Goal: Task Accomplishment & Management: Complete application form

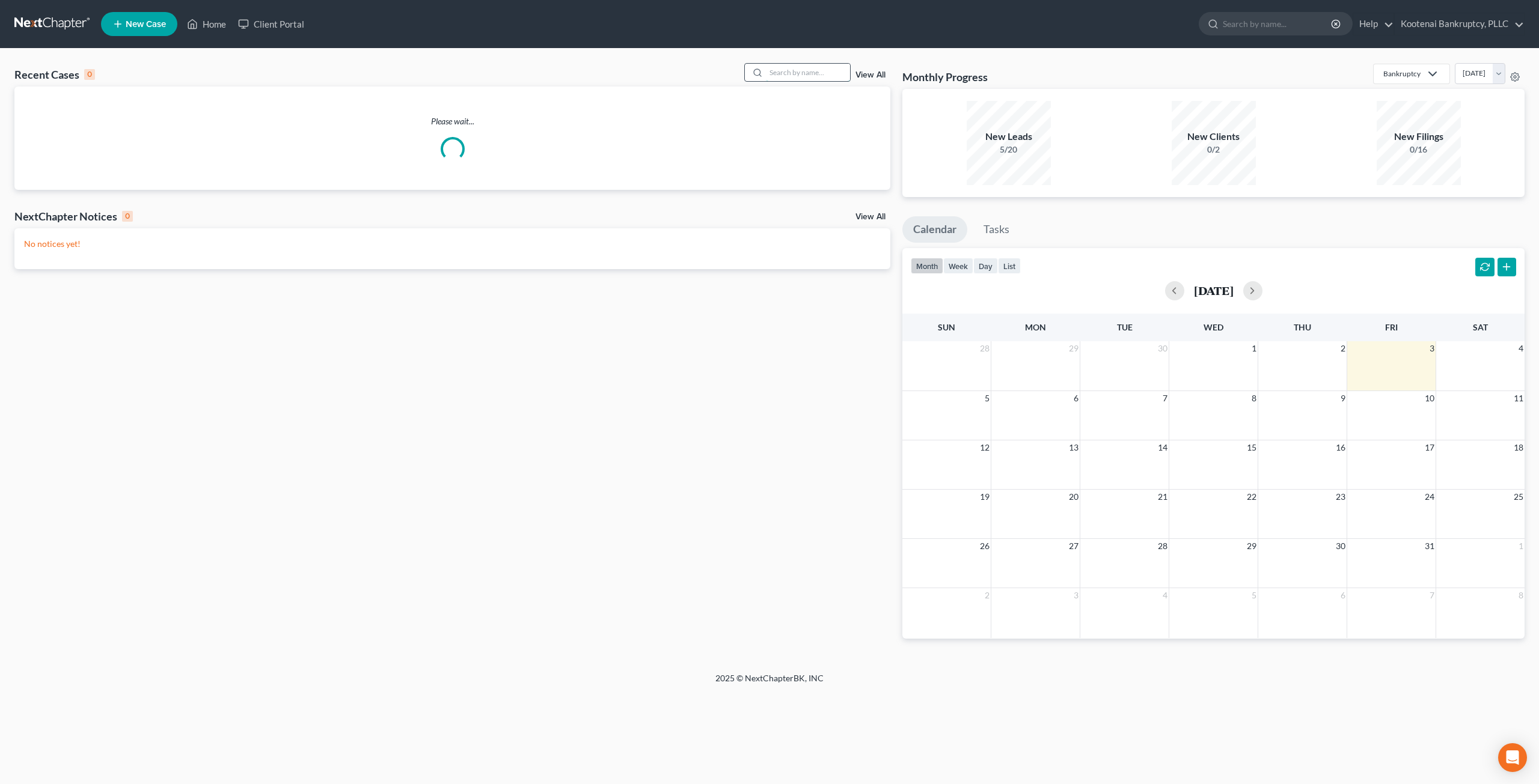
click at [807, 80] on input "search" at bounding box center [808, 72] width 84 height 17
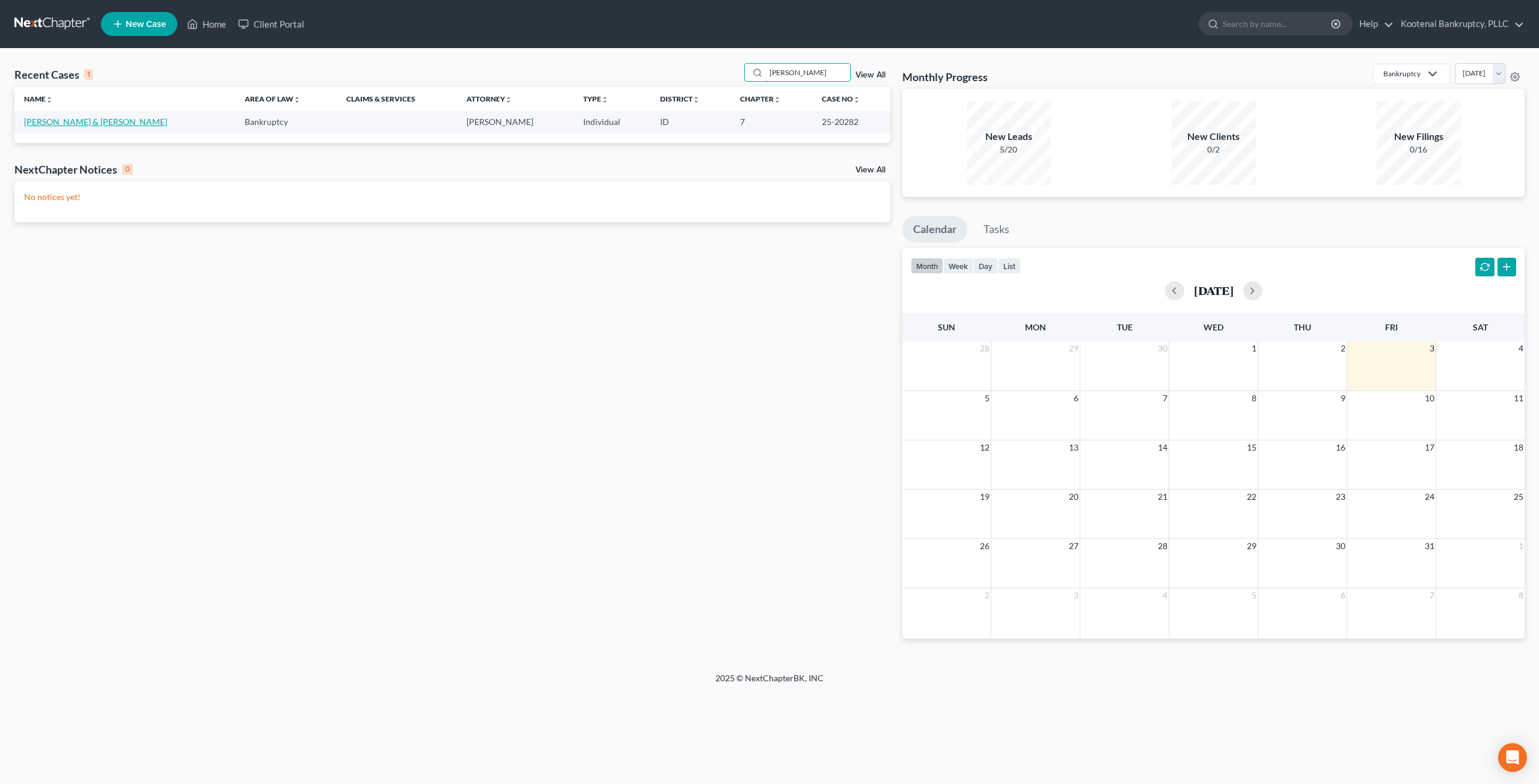
type input "[PERSON_NAME]"
click at [66, 120] on link "[PERSON_NAME] & [PERSON_NAME]" at bounding box center [95, 122] width 143 height 10
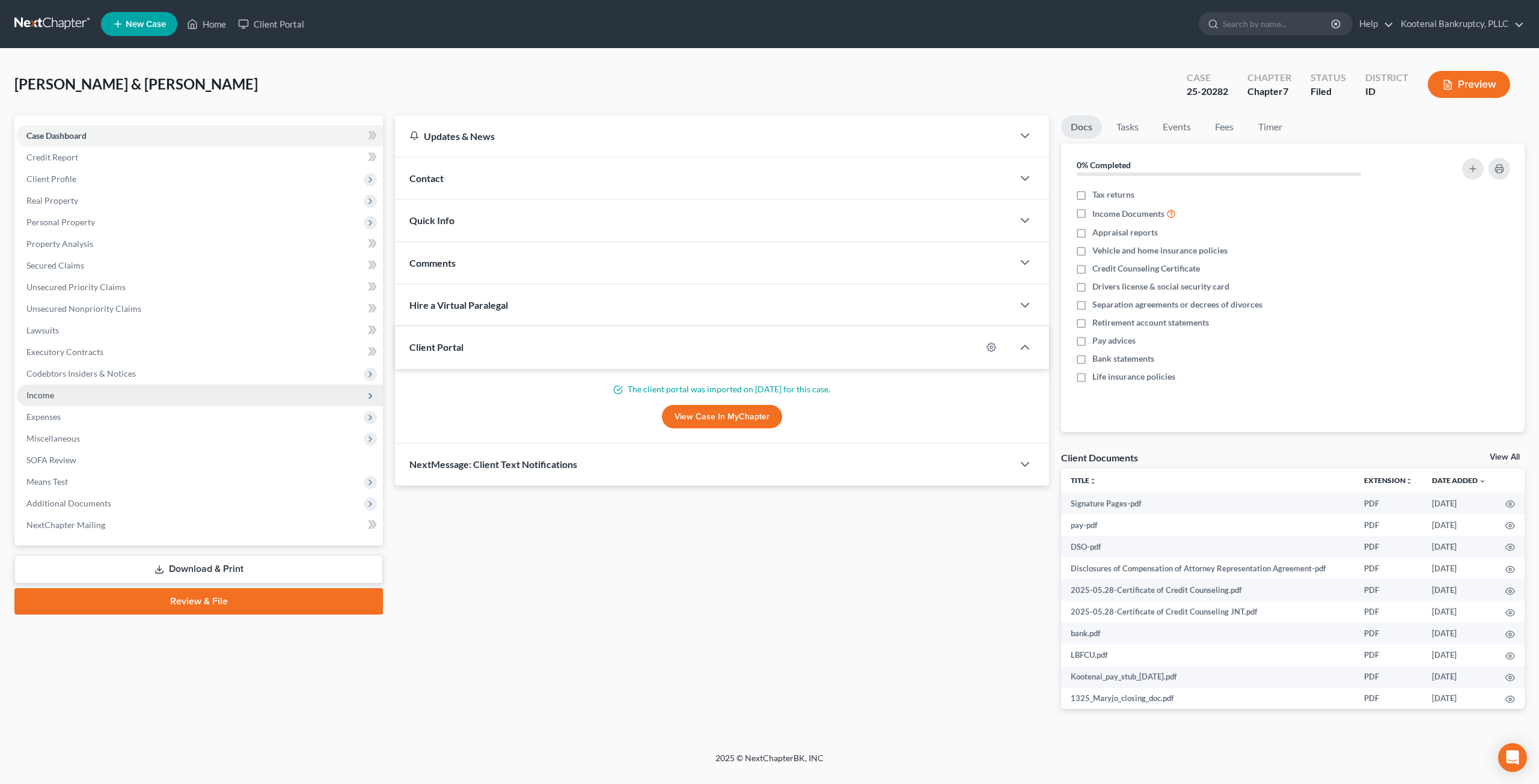
click at [150, 394] on span "Income" at bounding box center [200, 395] width 366 height 21
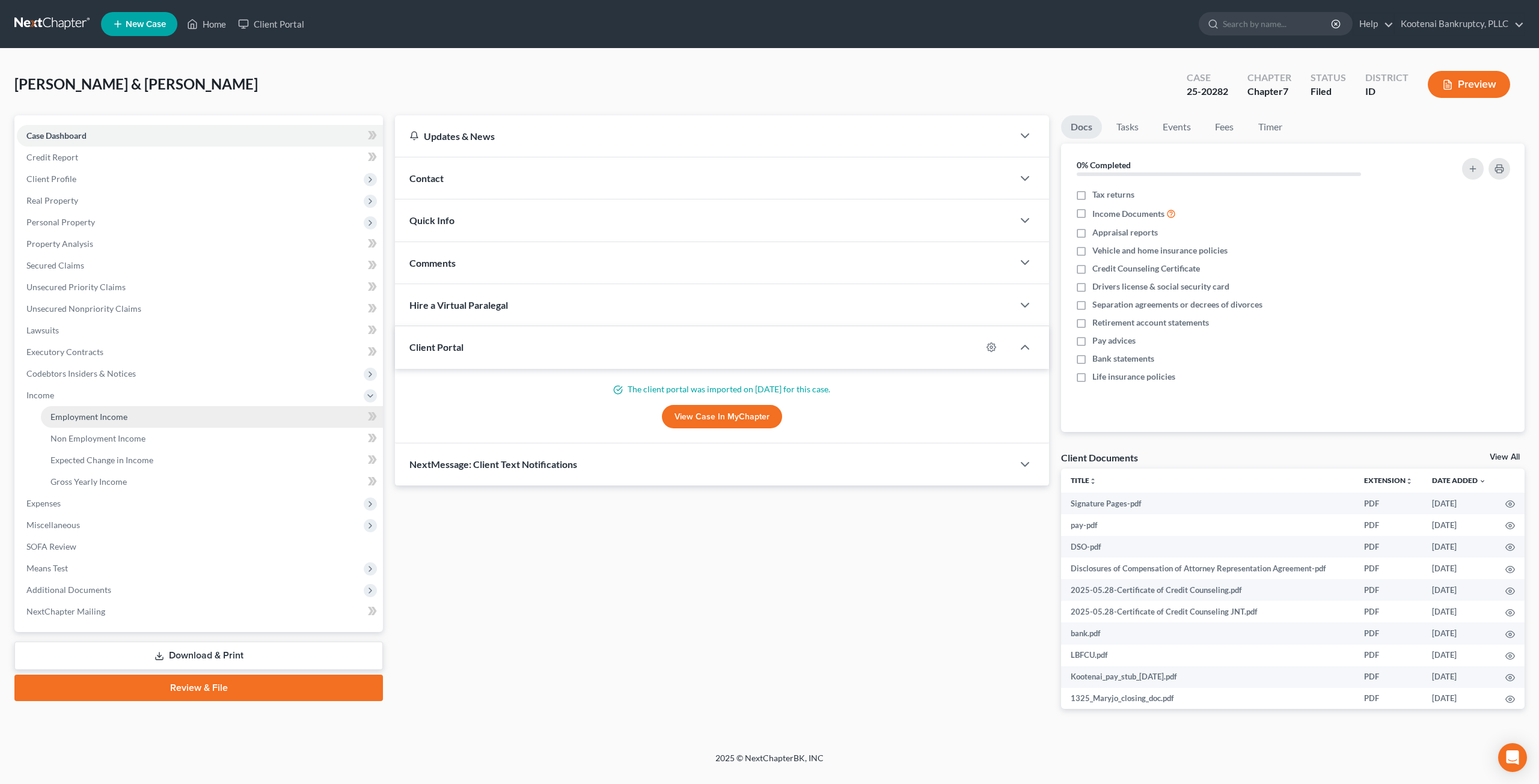
click at [140, 410] on link "Employment Income" at bounding box center [212, 417] width 342 height 21
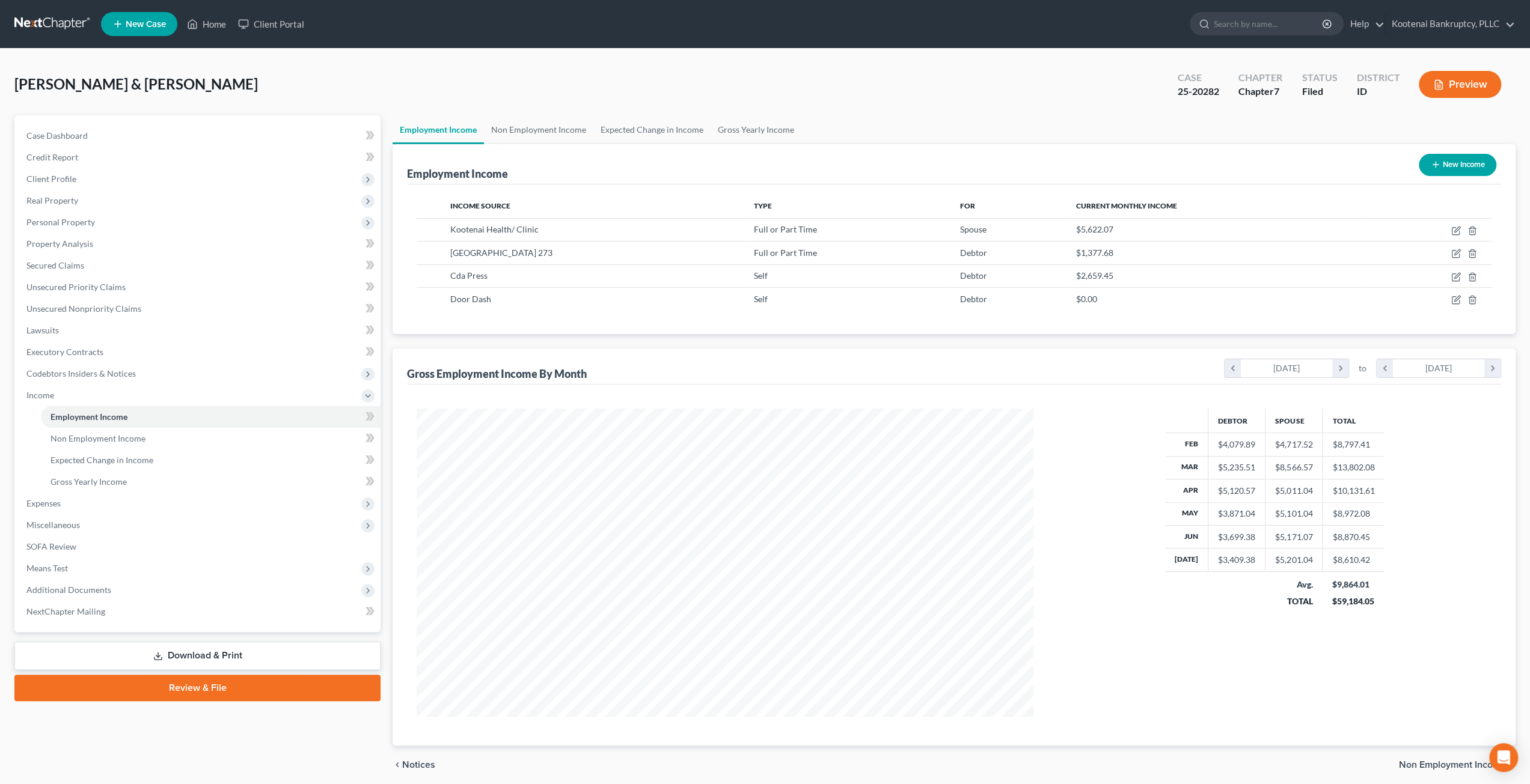
scroll to position [308, 641]
click at [552, 129] on link "Non Employment Income" at bounding box center [538, 130] width 110 height 29
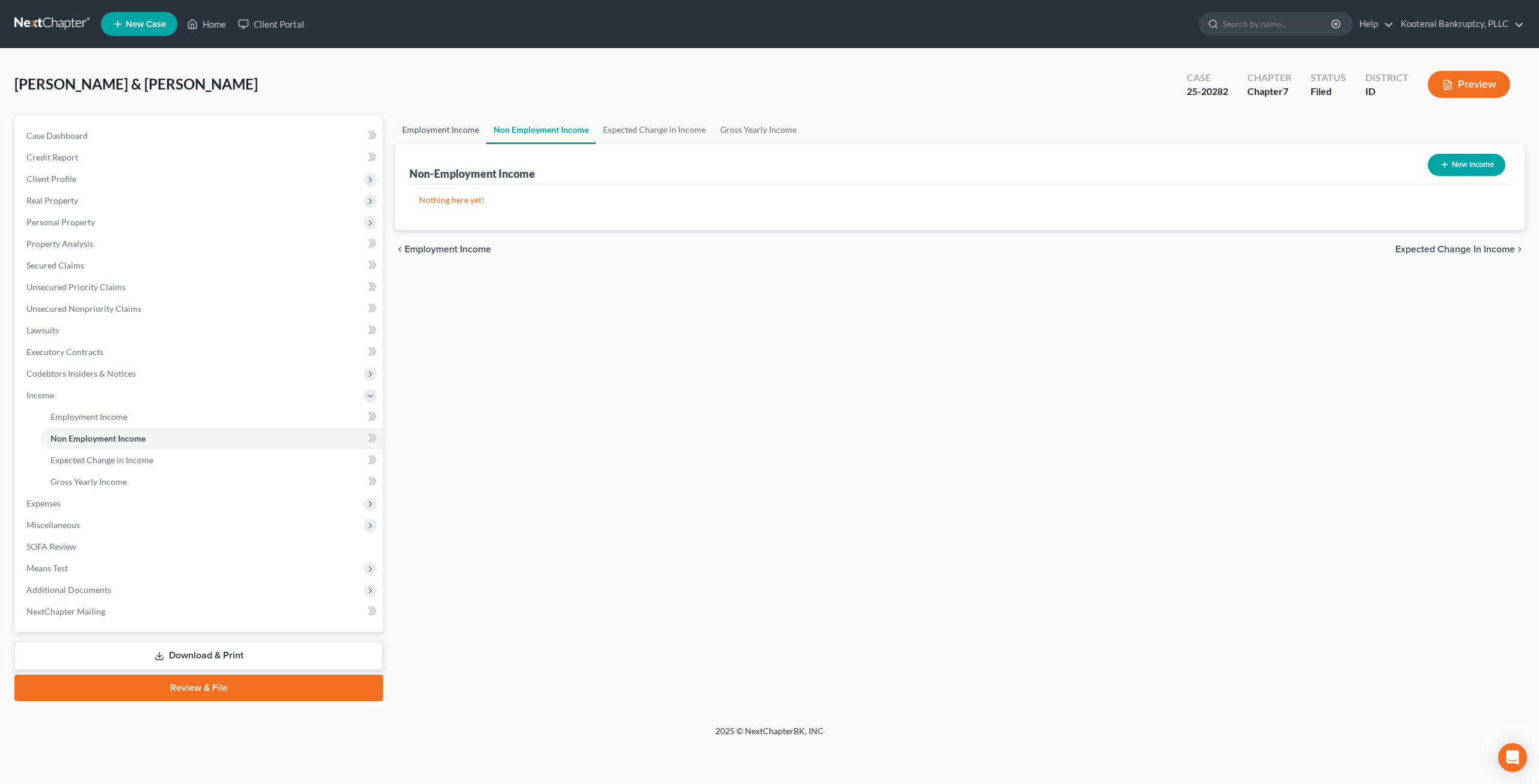
click at [434, 124] on link "Employment Income" at bounding box center [440, 130] width 91 height 29
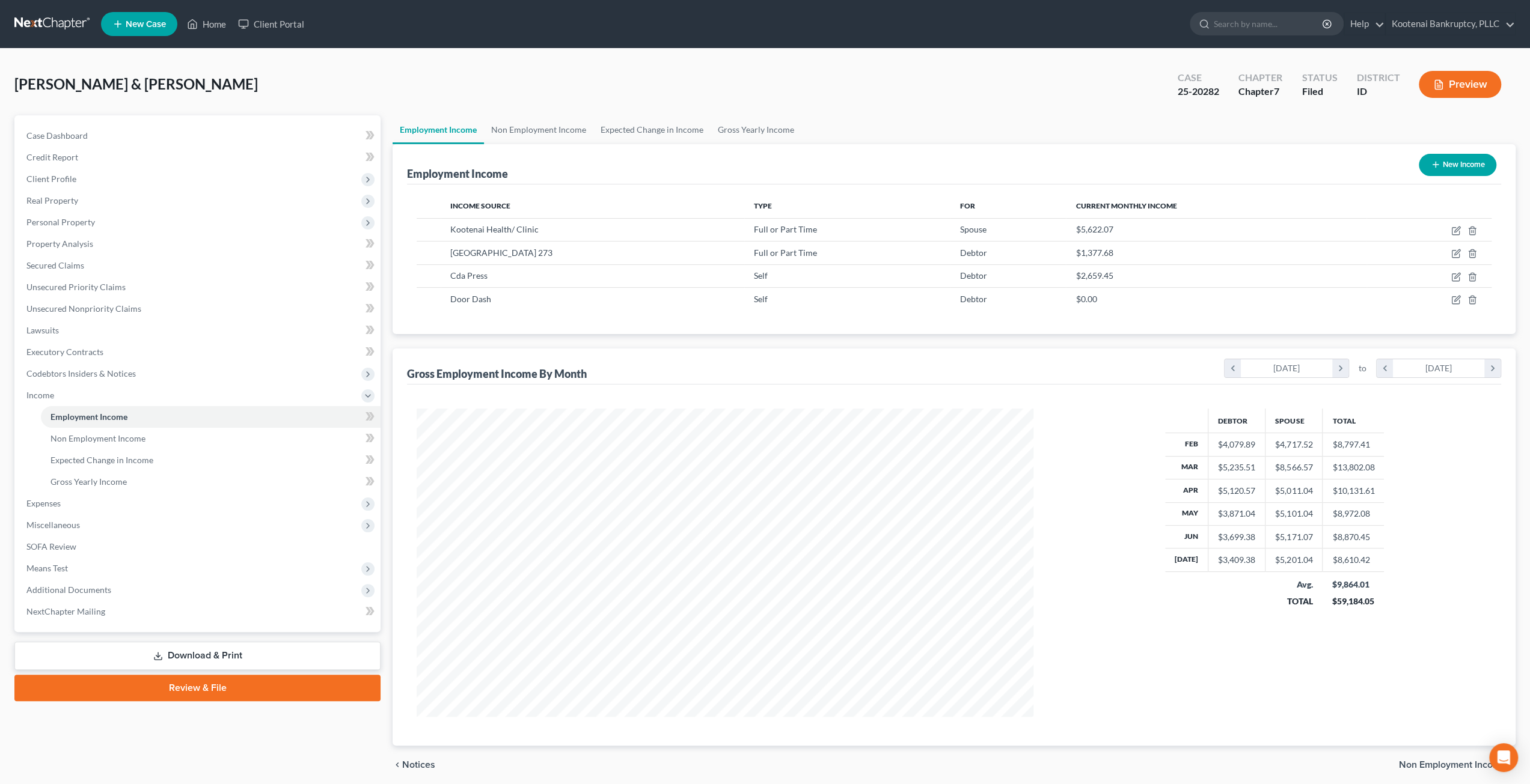
scroll to position [308, 641]
click at [509, 71] on div "[PERSON_NAME] & [PERSON_NAME] Upgraded Case 25-20282 Chapter Chapter 7 Status F…" at bounding box center [764, 89] width 1501 height 52
click at [118, 310] on span "Unsecured Nonpriority Claims" at bounding box center [83, 308] width 115 height 10
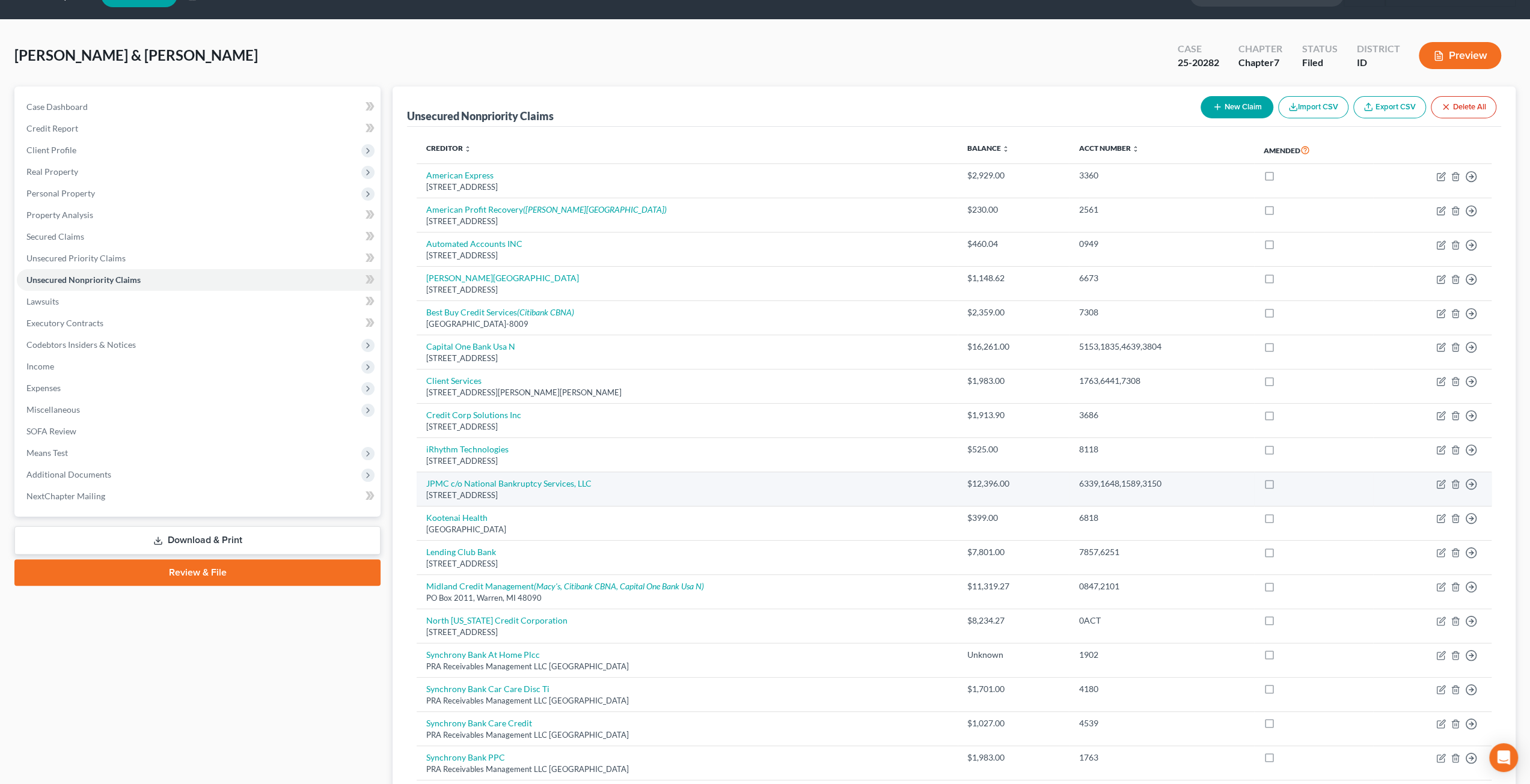
scroll to position [20, 0]
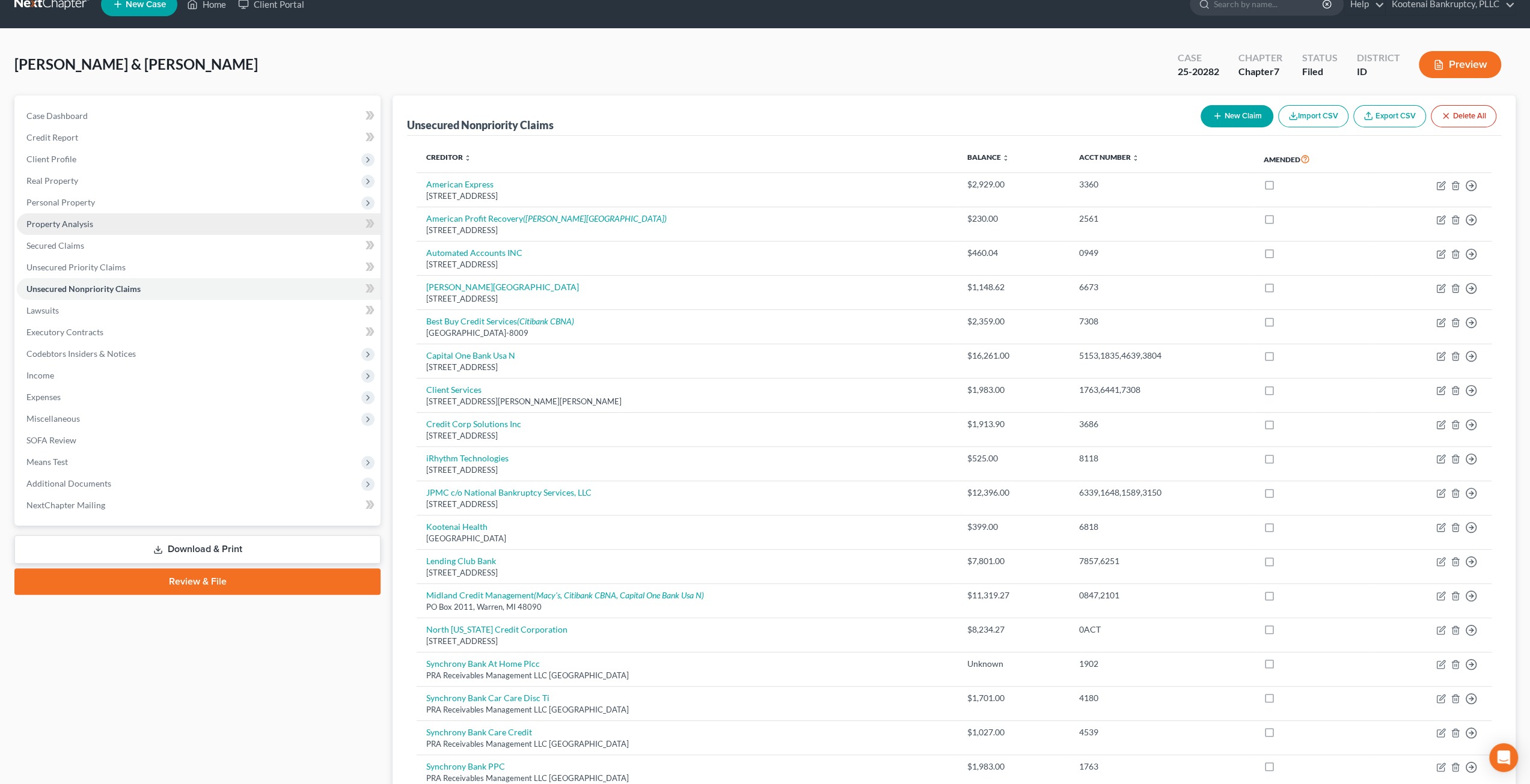
click at [145, 229] on link "Property Analysis" at bounding box center [199, 224] width 364 height 21
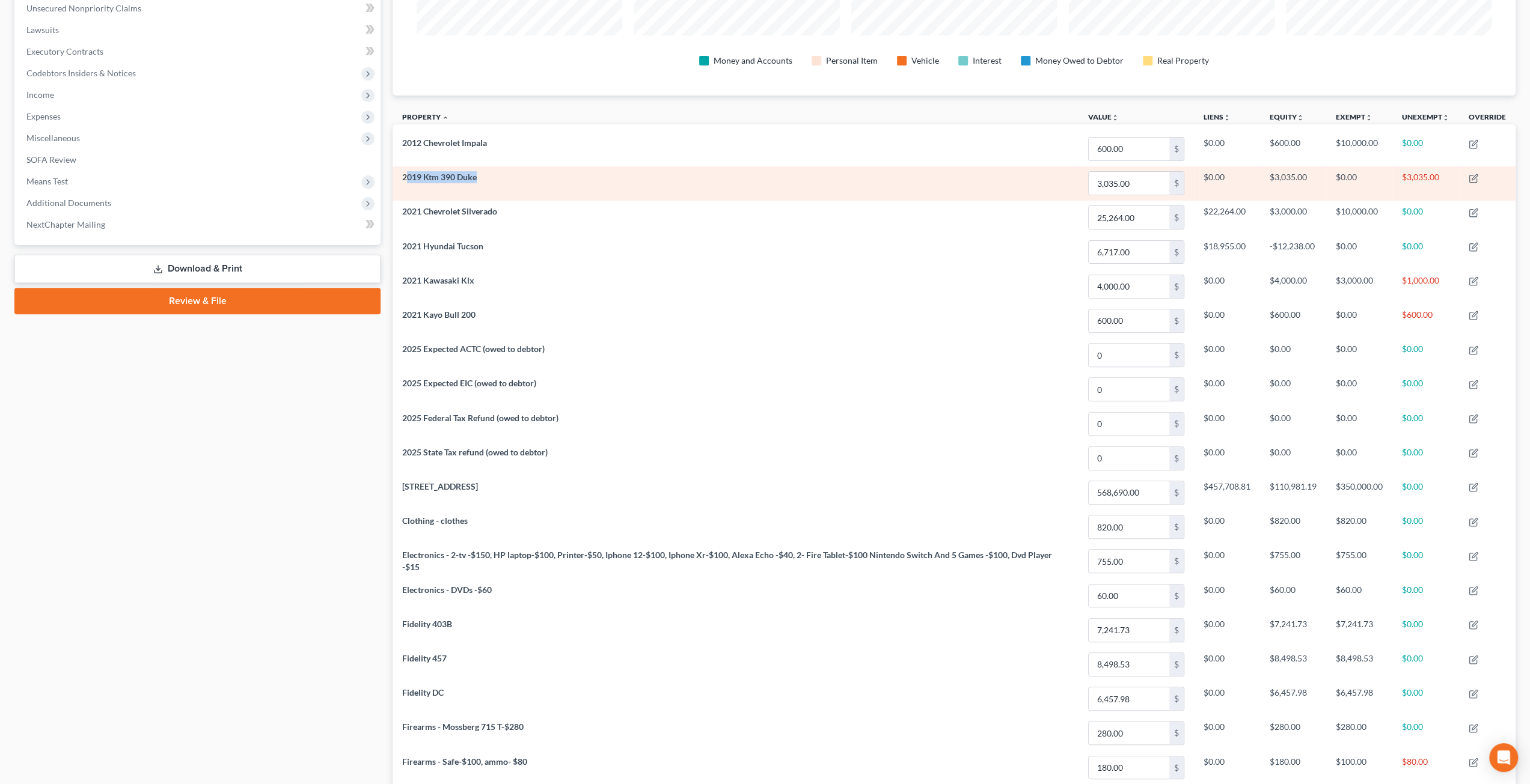
drag, startPoint x: 482, startPoint y: 175, endPoint x: 409, endPoint y: 179, distance: 73.1
click at [409, 179] on td "2019 Ktm 390 Duke" at bounding box center [735, 184] width 686 height 34
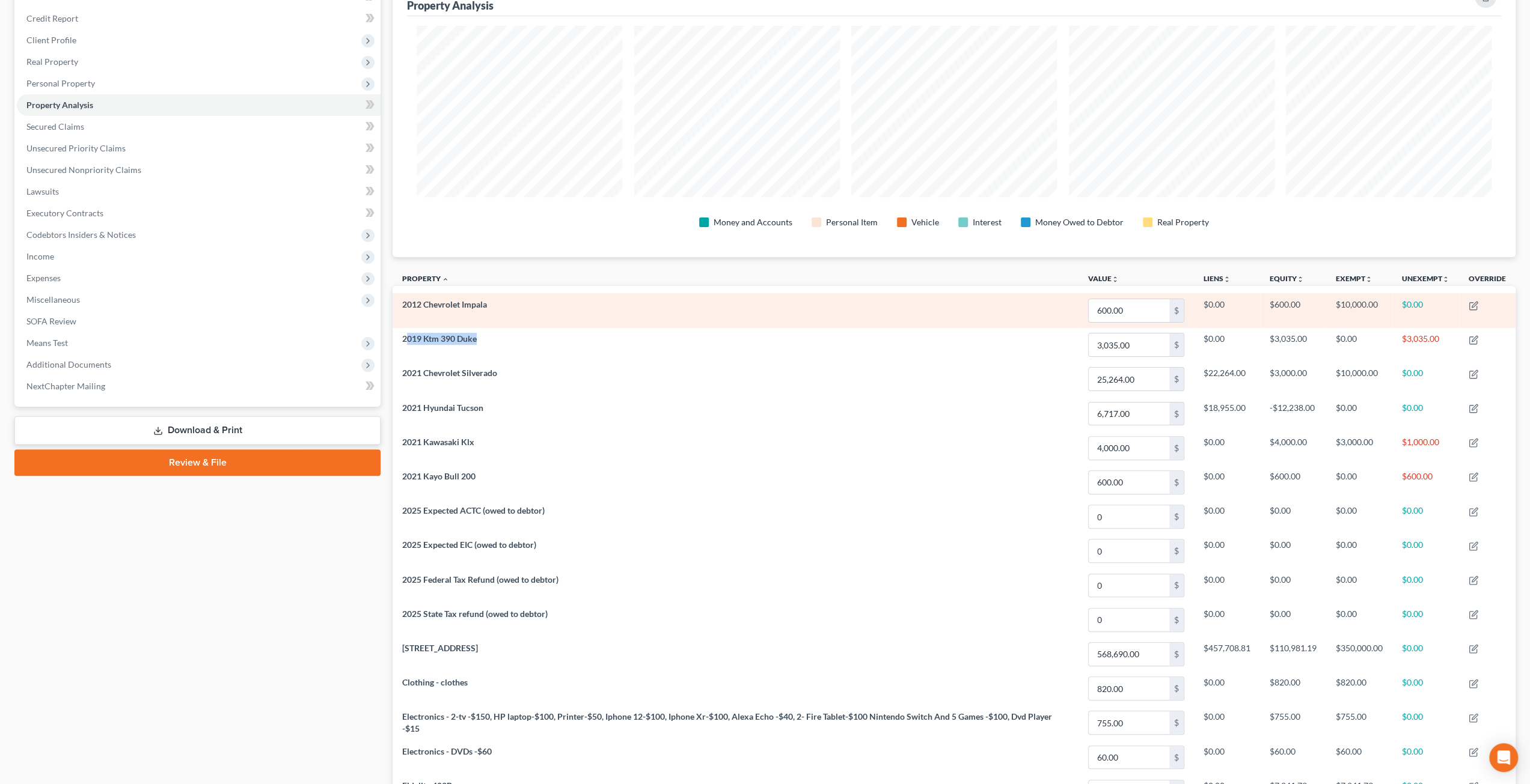
scroll to position [19, 0]
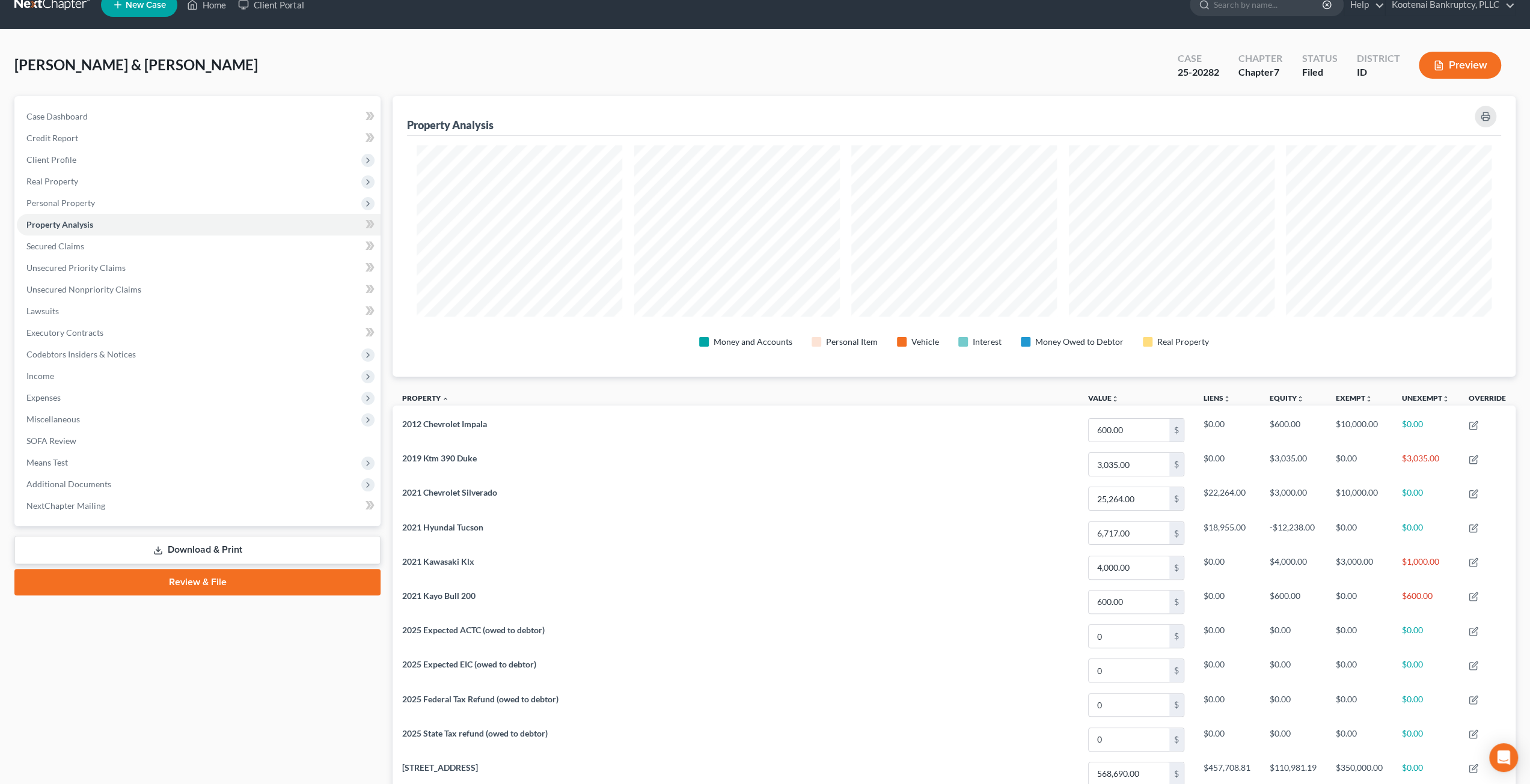
click at [507, 46] on div "[PERSON_NAME] & [PERSON_NAME] Upgraded Case 25-20282 Chapter Chapter 7 Status F…" at bounding box center [764, 70] width 1501 height 52
click at [129, 462] on span "Means Test" at bounding box center [199, 463] width 364 height 21
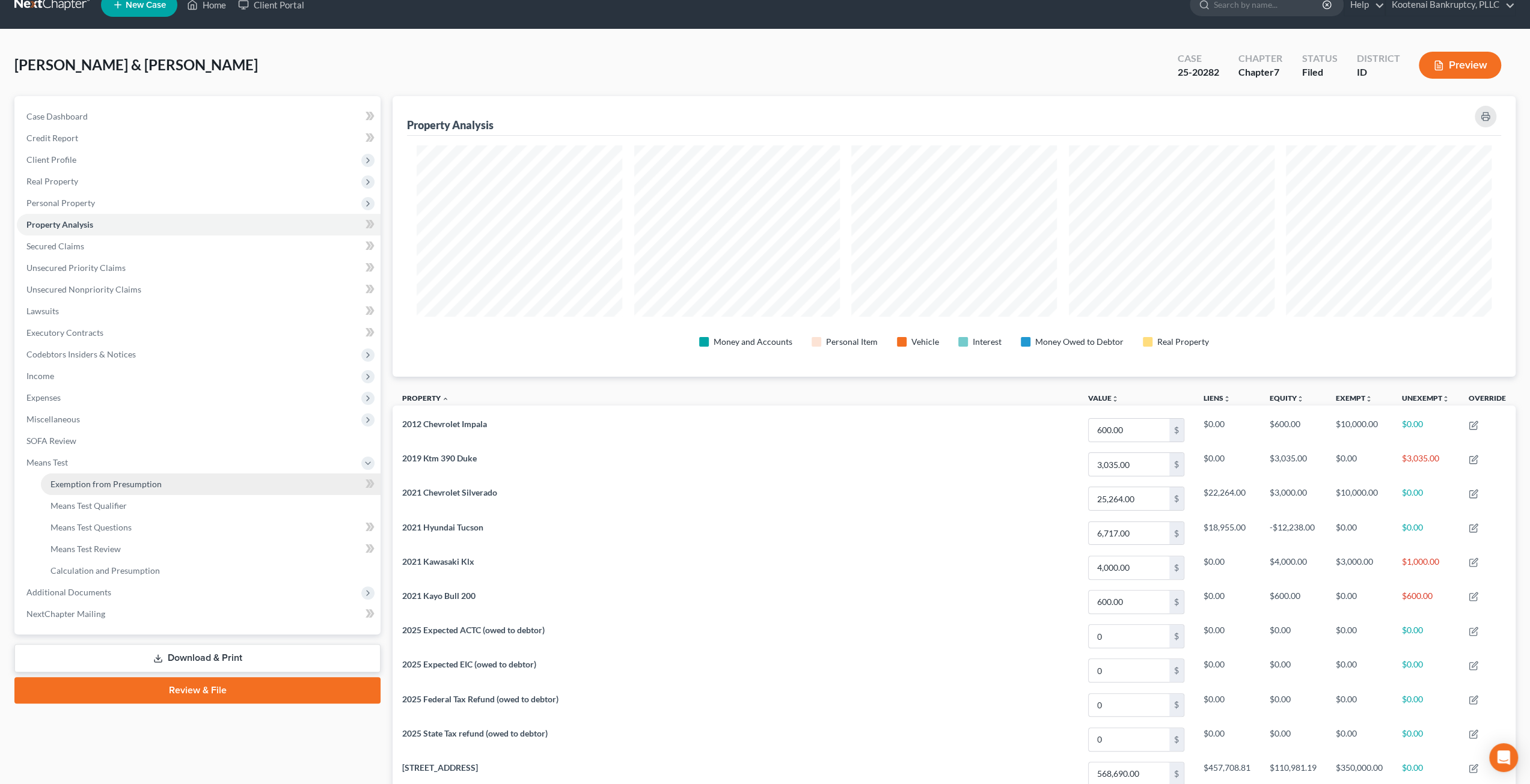
click at [124, 481] on span "Exemption from Presumption" at bounding box center [106, 484] width 111 height 10
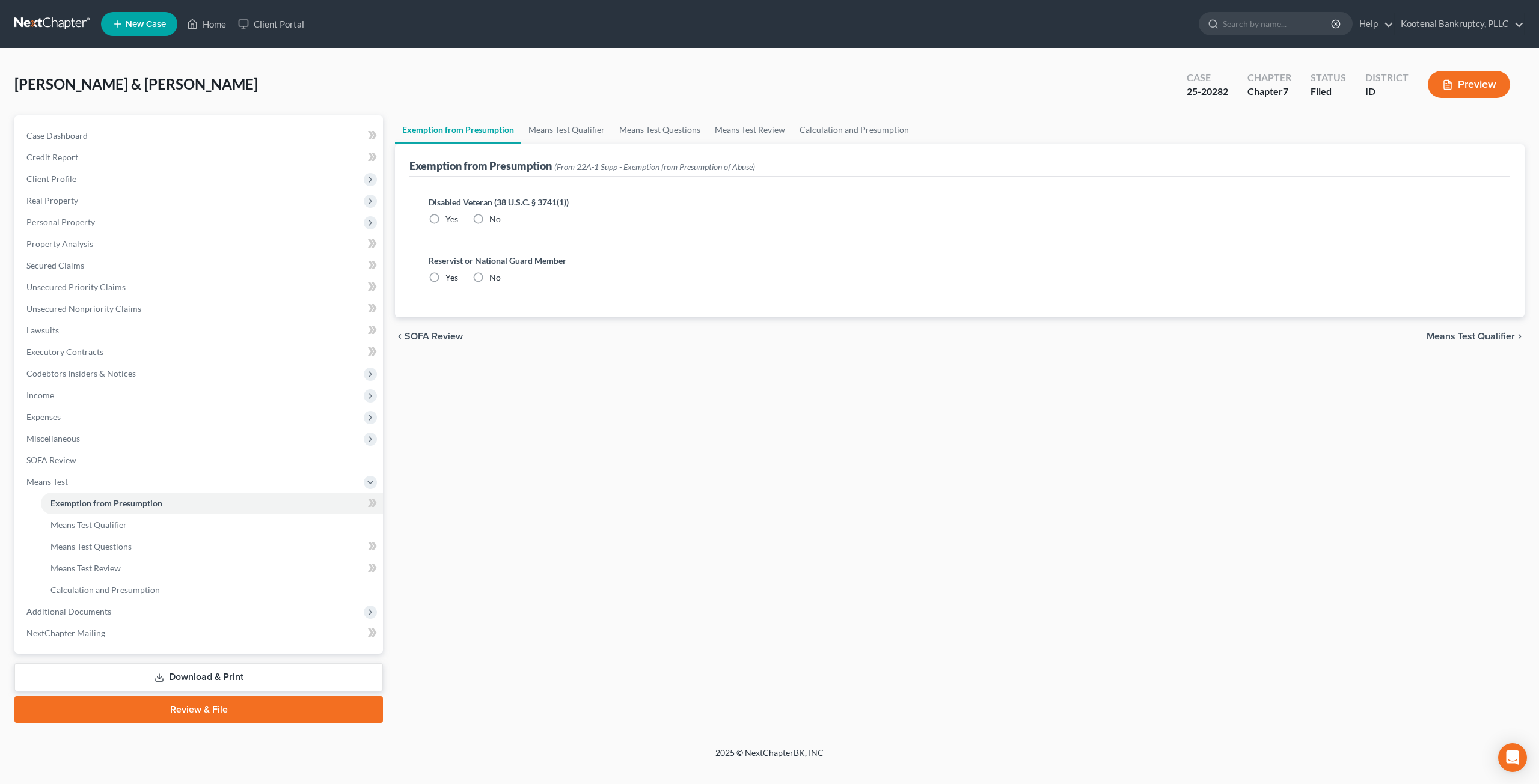
radio input "true"
click at [556, 132] on link "Means Test Qualifier" at bounding box center [566, 130] width 90 height 29
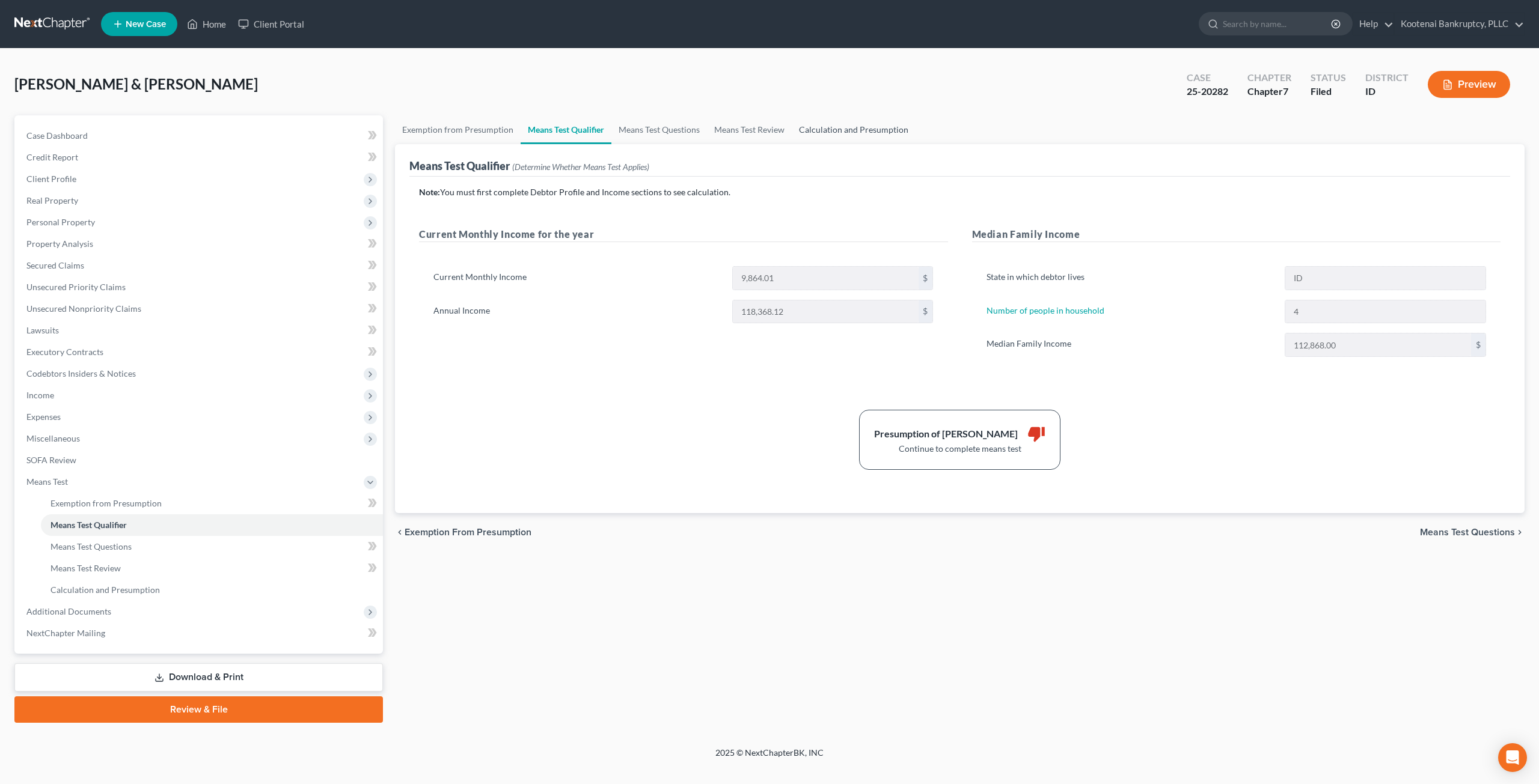
click at [814, 130] on link "Calculation and Presumption" at bounding box center [854, 130] width 124 height 29
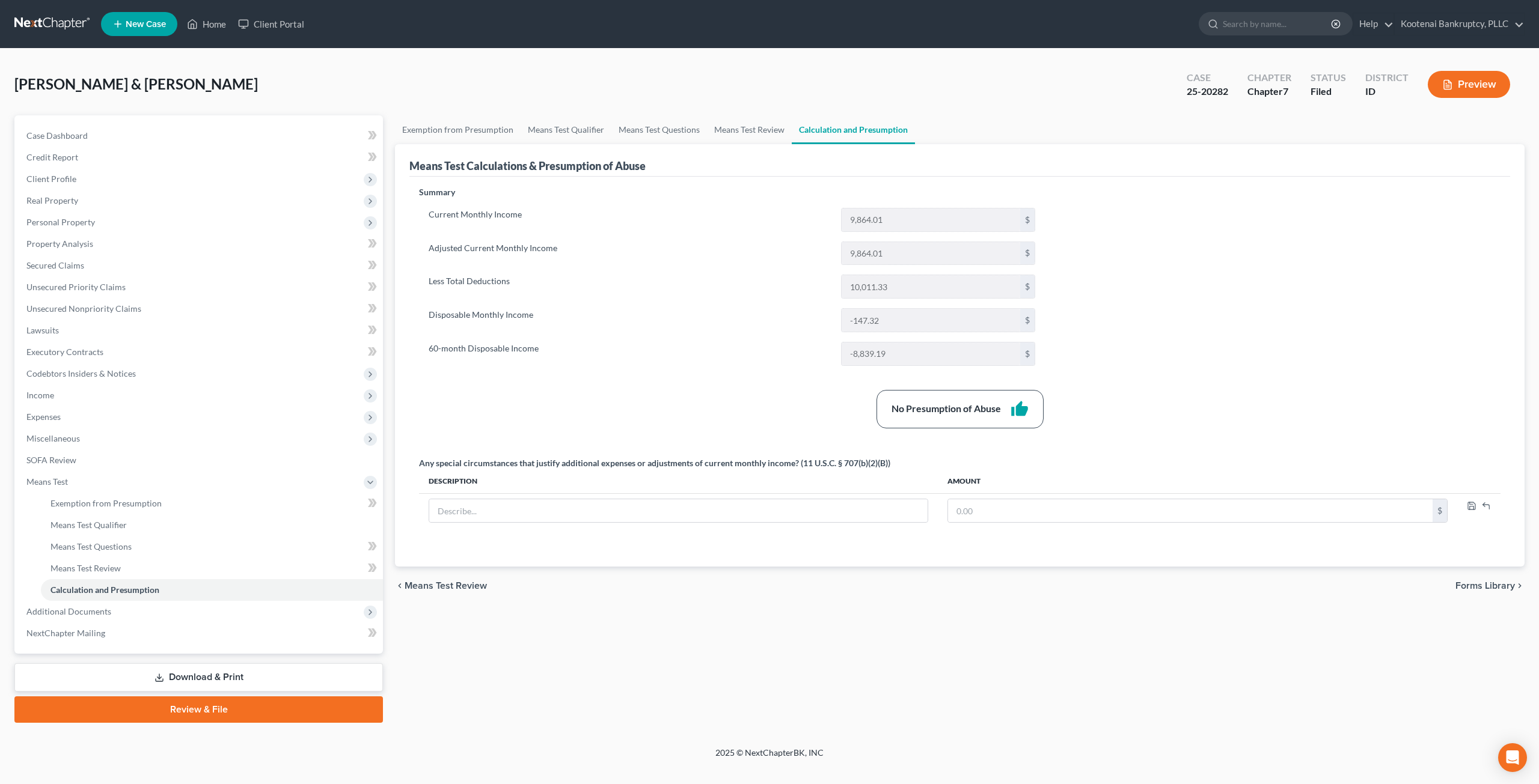
click at [1028, 122] on ul "Exemption from Presumption Means Test Qualifier Means Test Questions Means Test…" at bounding box center [960, 130] width 1130 height 29
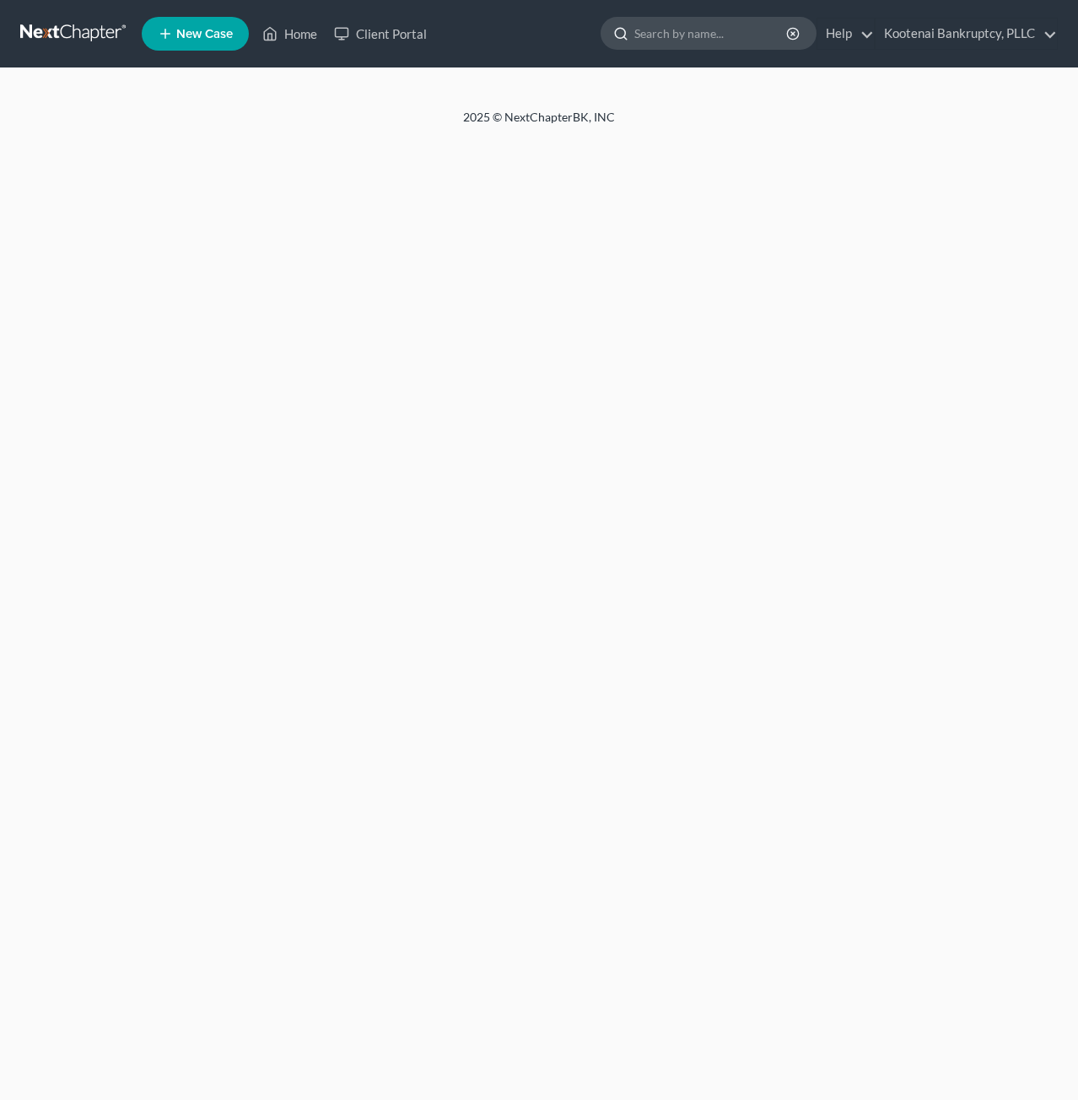
click at [705, 23] on input "search" at bounding box center [712, 33] width 154 height 31
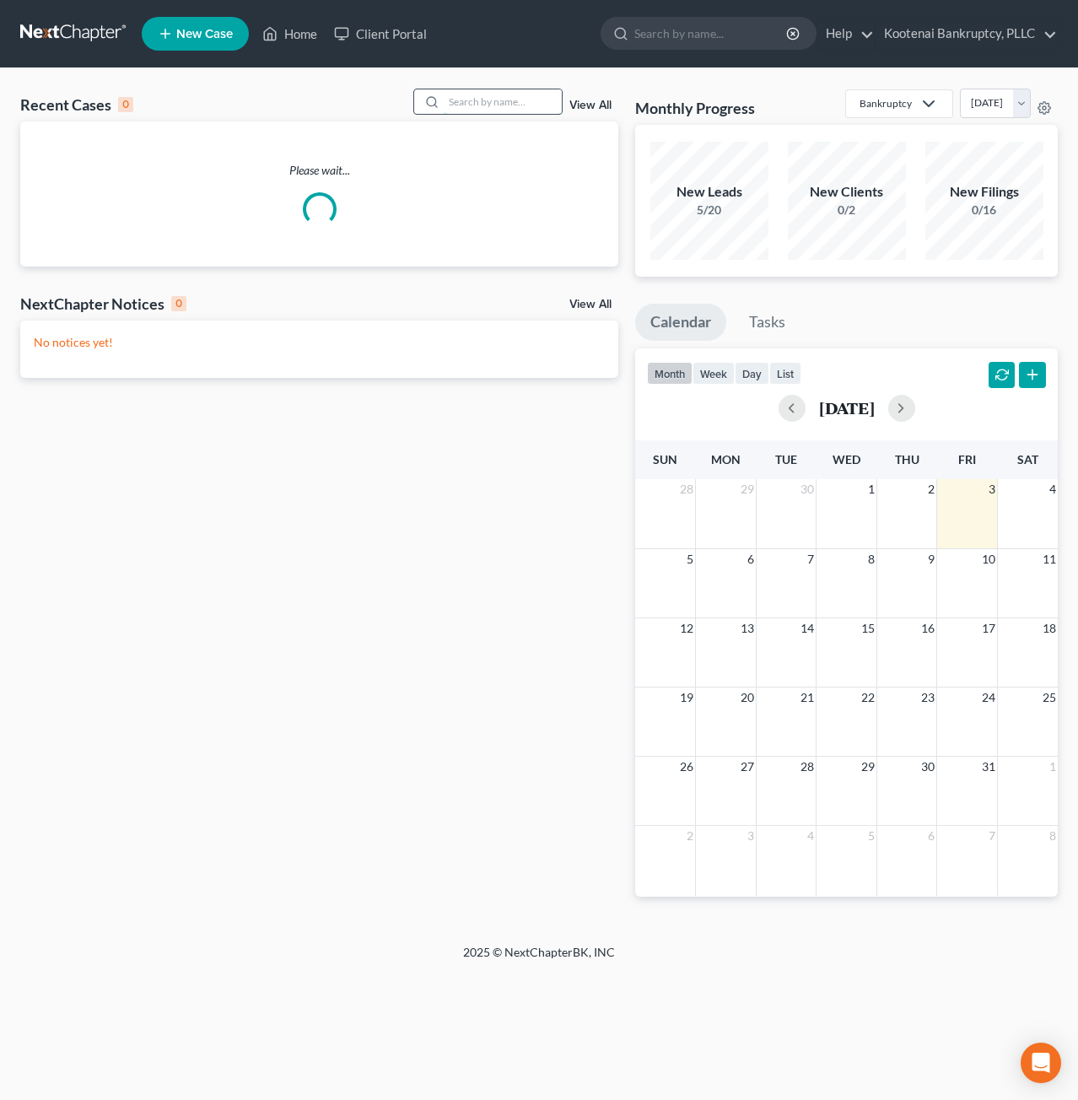
click at [511, 97] on input "search" at bounding box center [503, 101] width 118 height 24
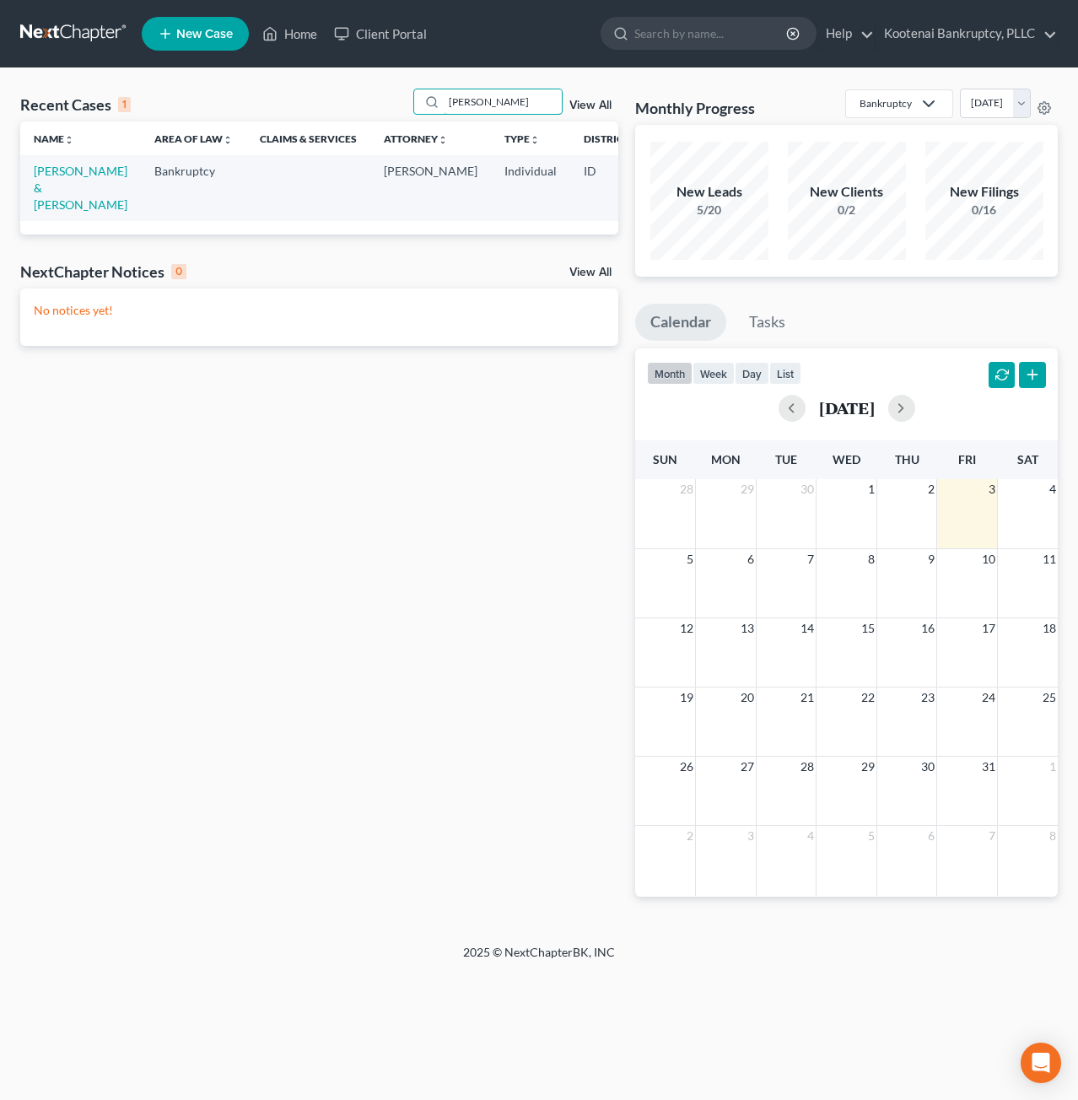
type input "[PERSON_NAME]"
click at [51, 178] on td "[PERSON_NAME] & [PERSON_NAME]" at bounding box center [80, 187] width 121 height 65
click at [46, 168] on link "[PERSON_NAME] & [PERSON_NAME]" at bounding box center [81, 188] width 94 height 48
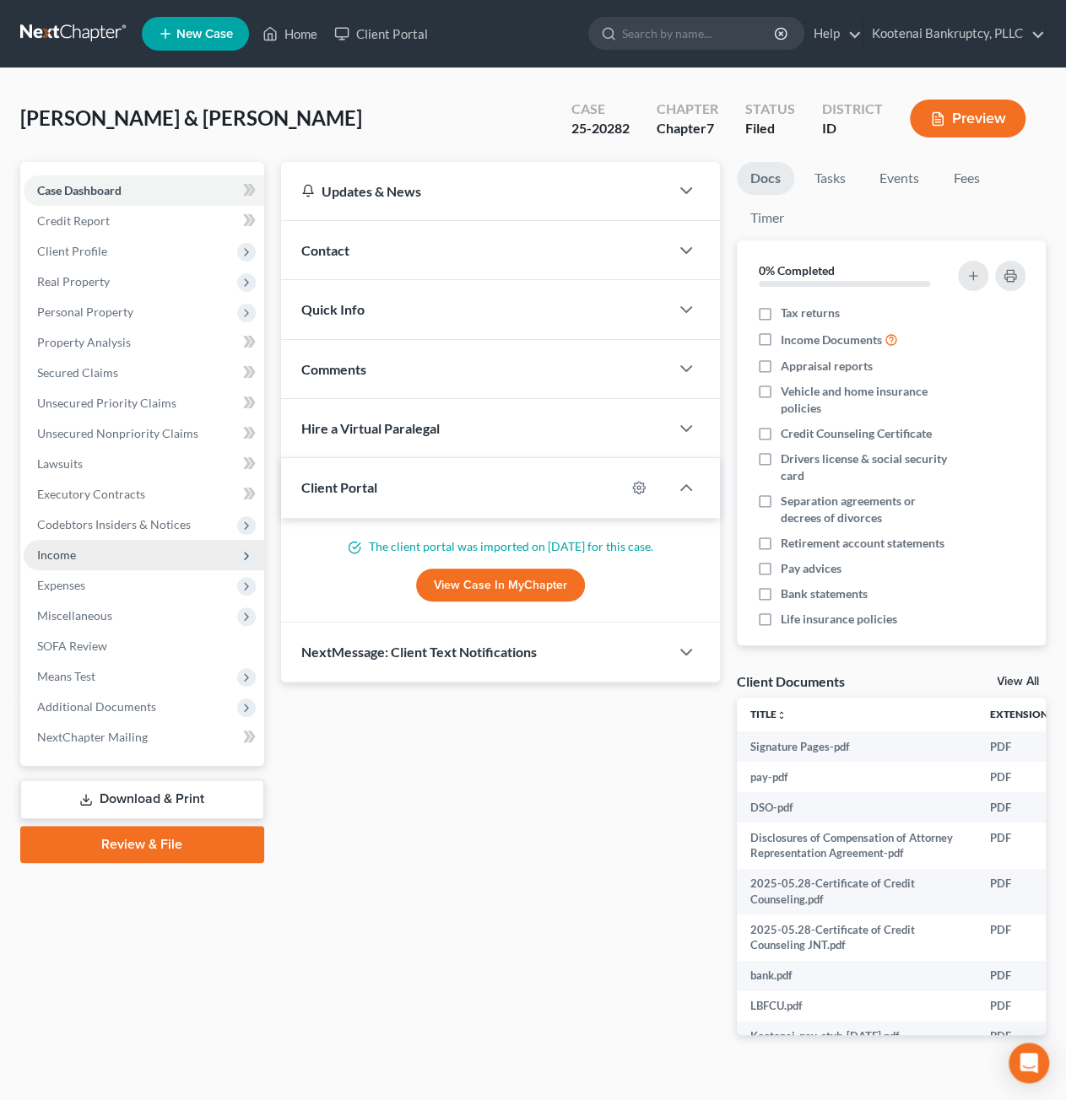
click at [117, 561] on span "Income" at bounding box center [144, 555] width 240 height 30
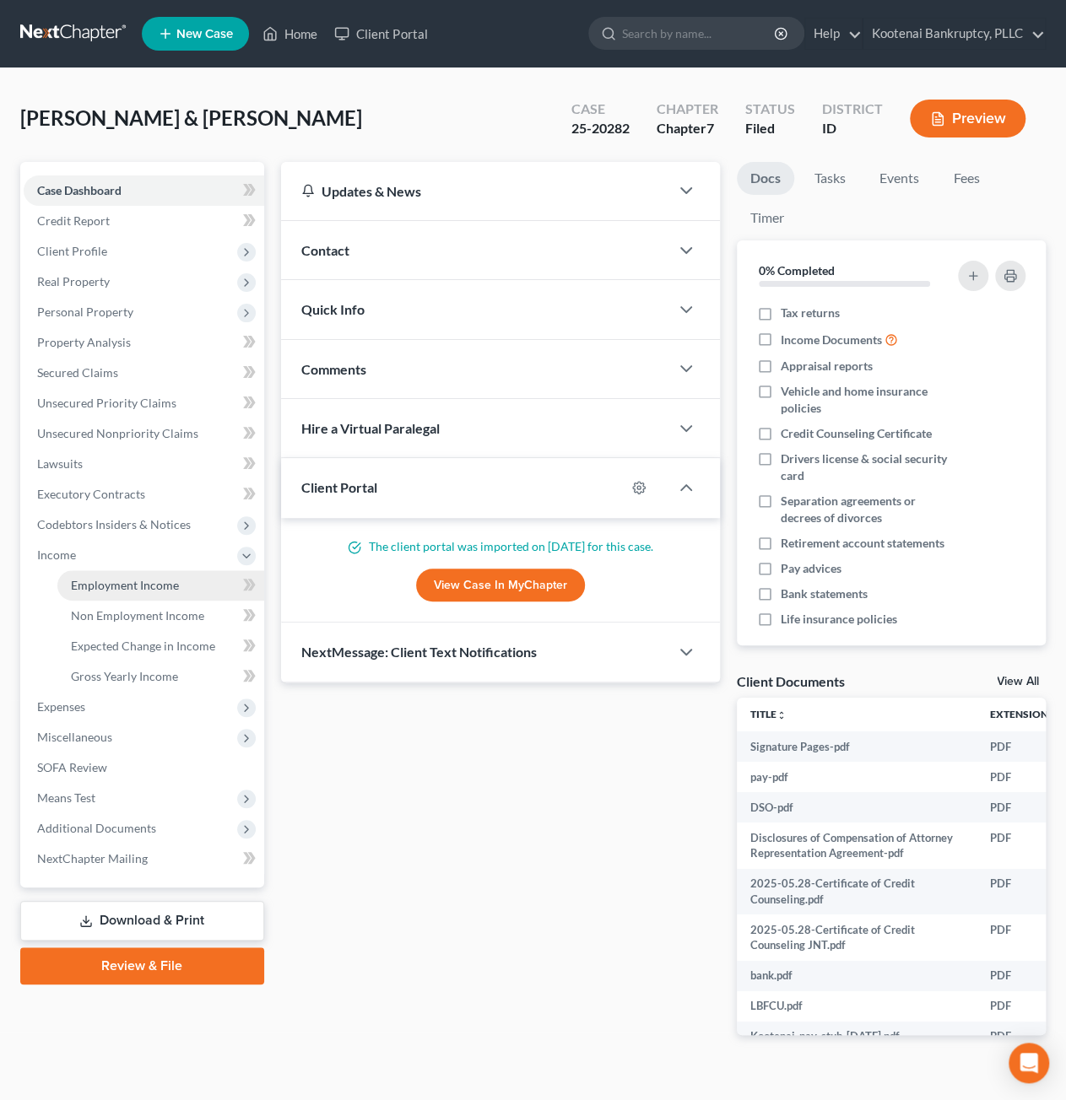
click at [107, 580] on span "Employment Income" at bounding box center [125, 585] width 108 height 14
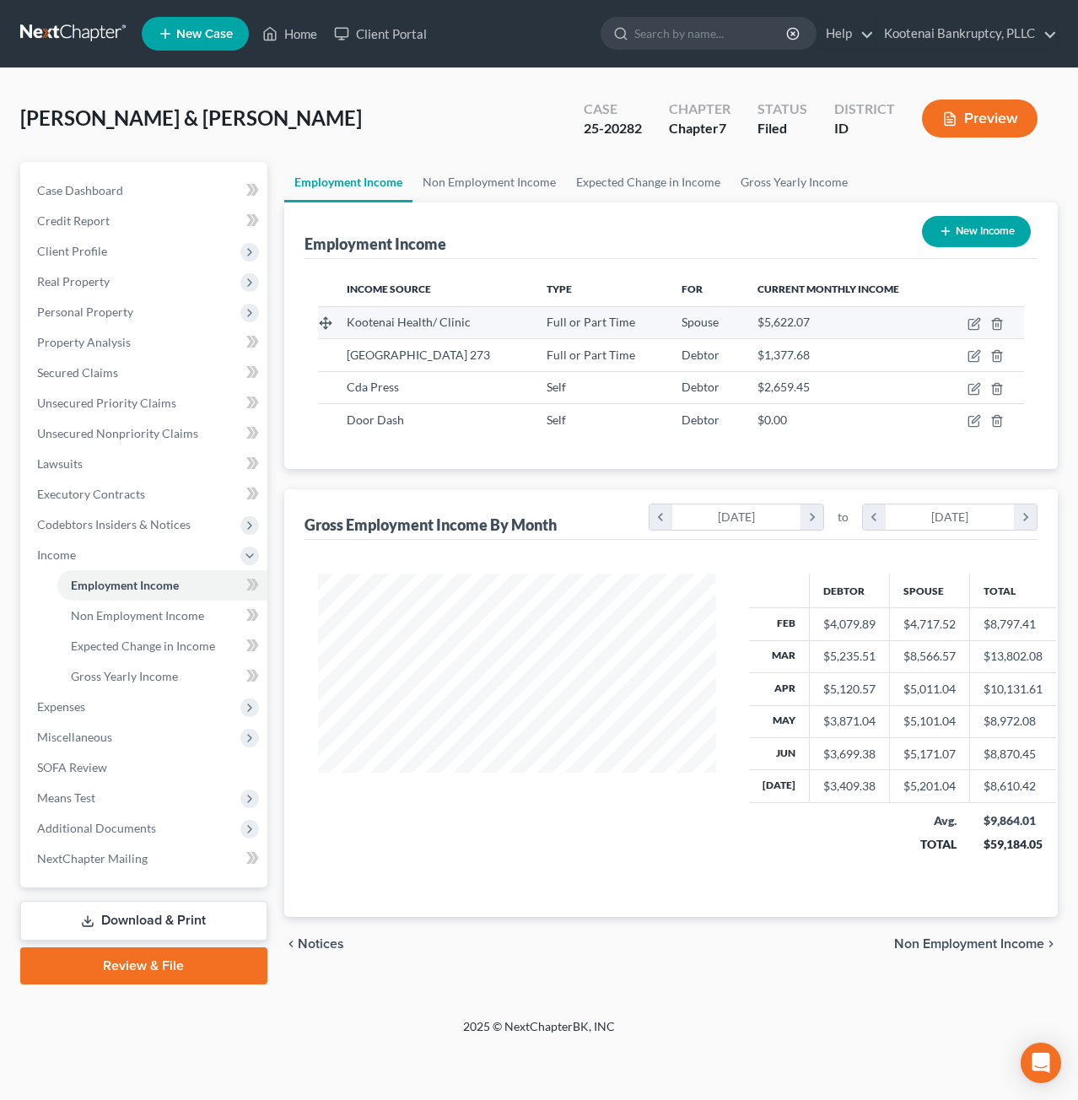
scroll to position [300, 432]
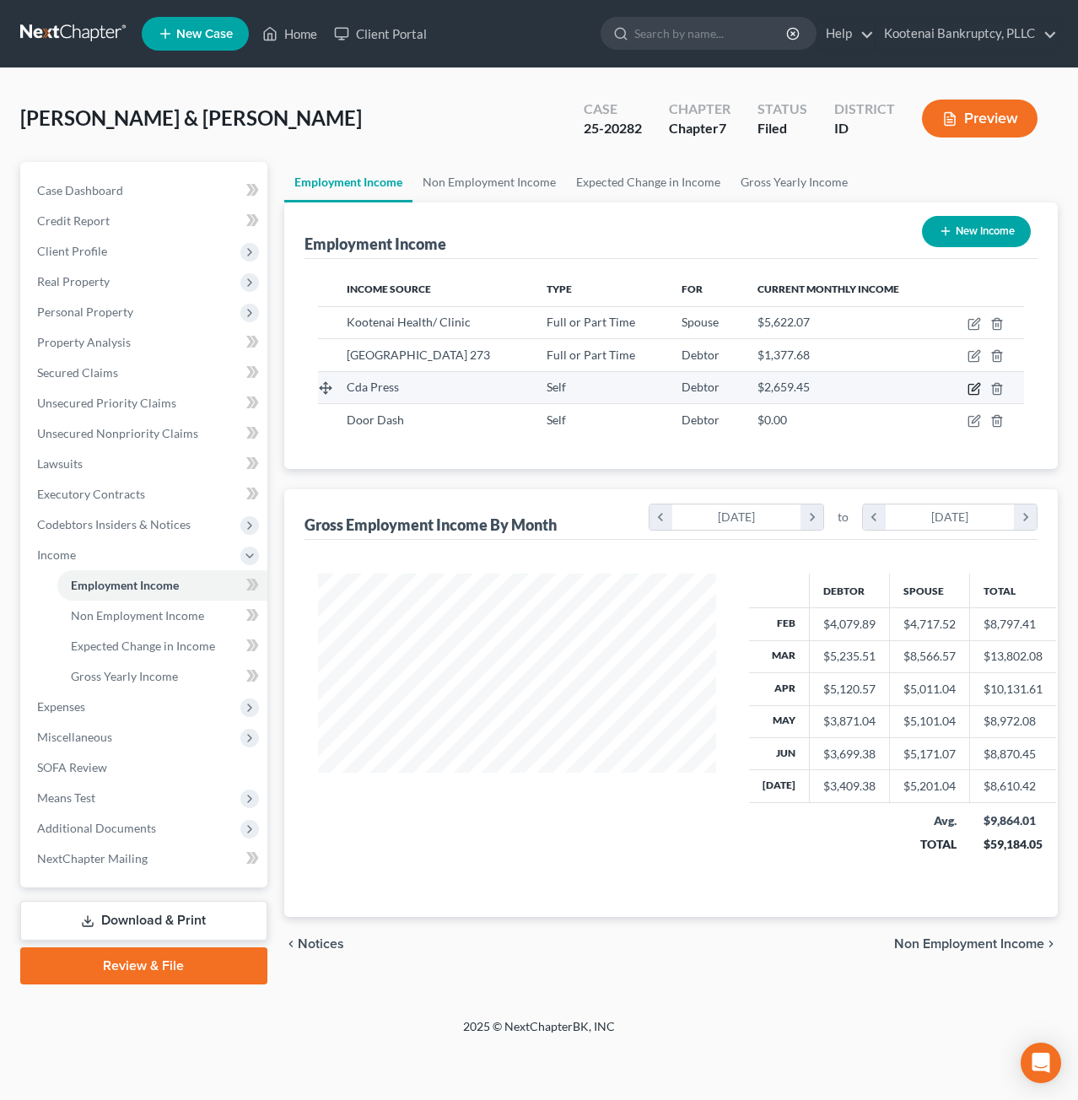
click at [971, 387] on icon "button" at bounding box center [975, 389] width 14 height 14
select select "1"
select select "3"
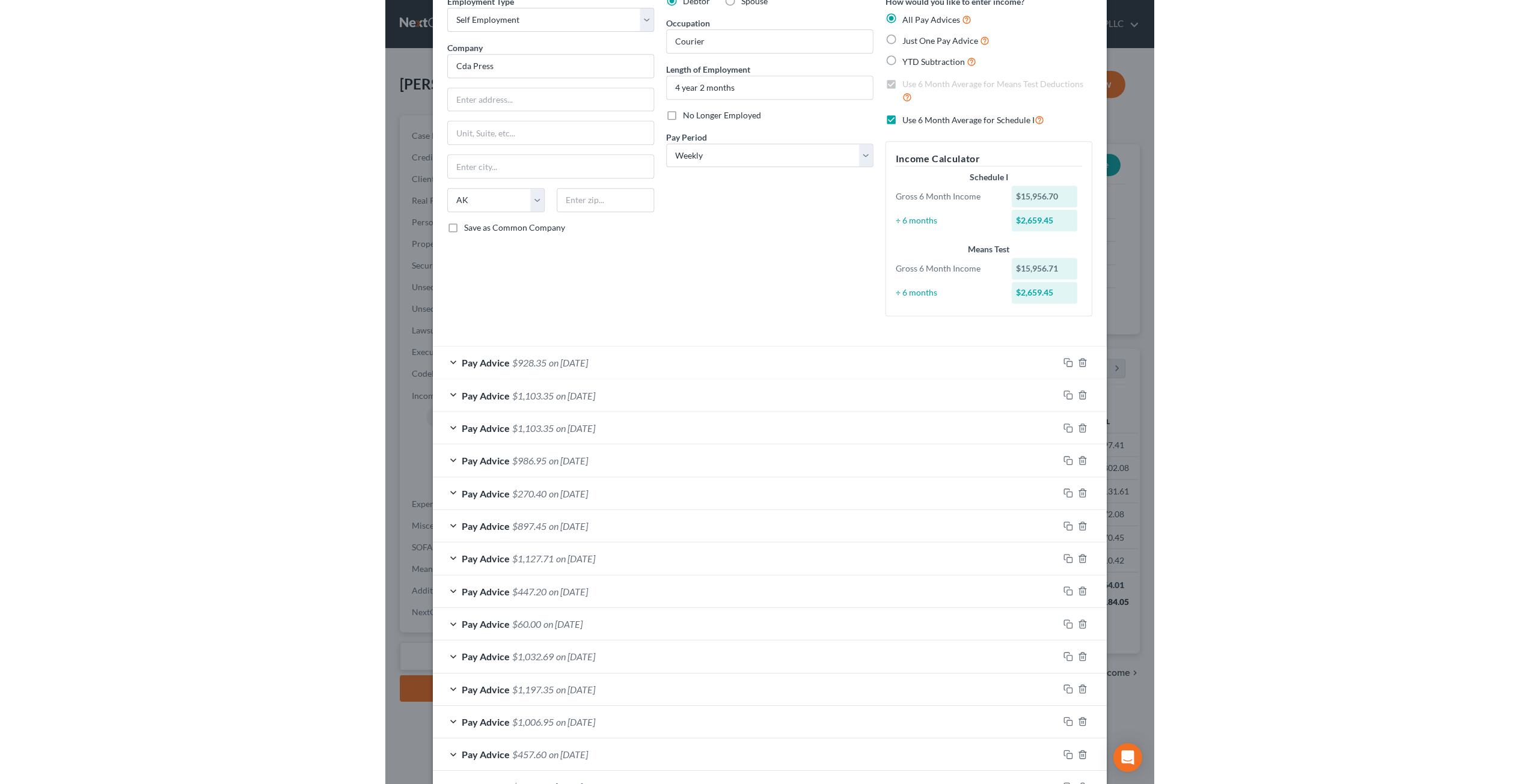
scroll to position [0, 0]
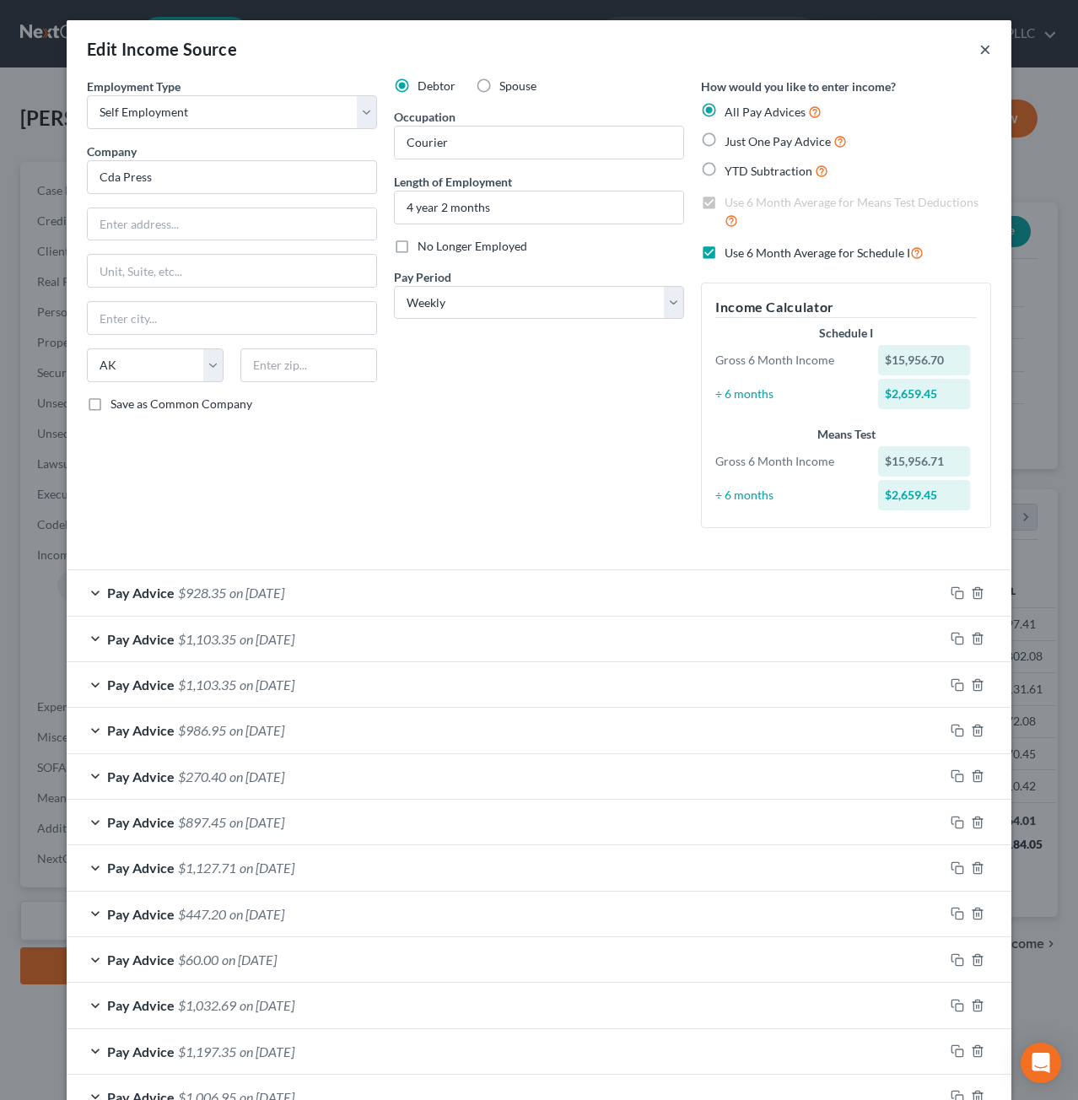
click at [980, 51] on button "×" at bounding box center [986, 49] width 12 height 20
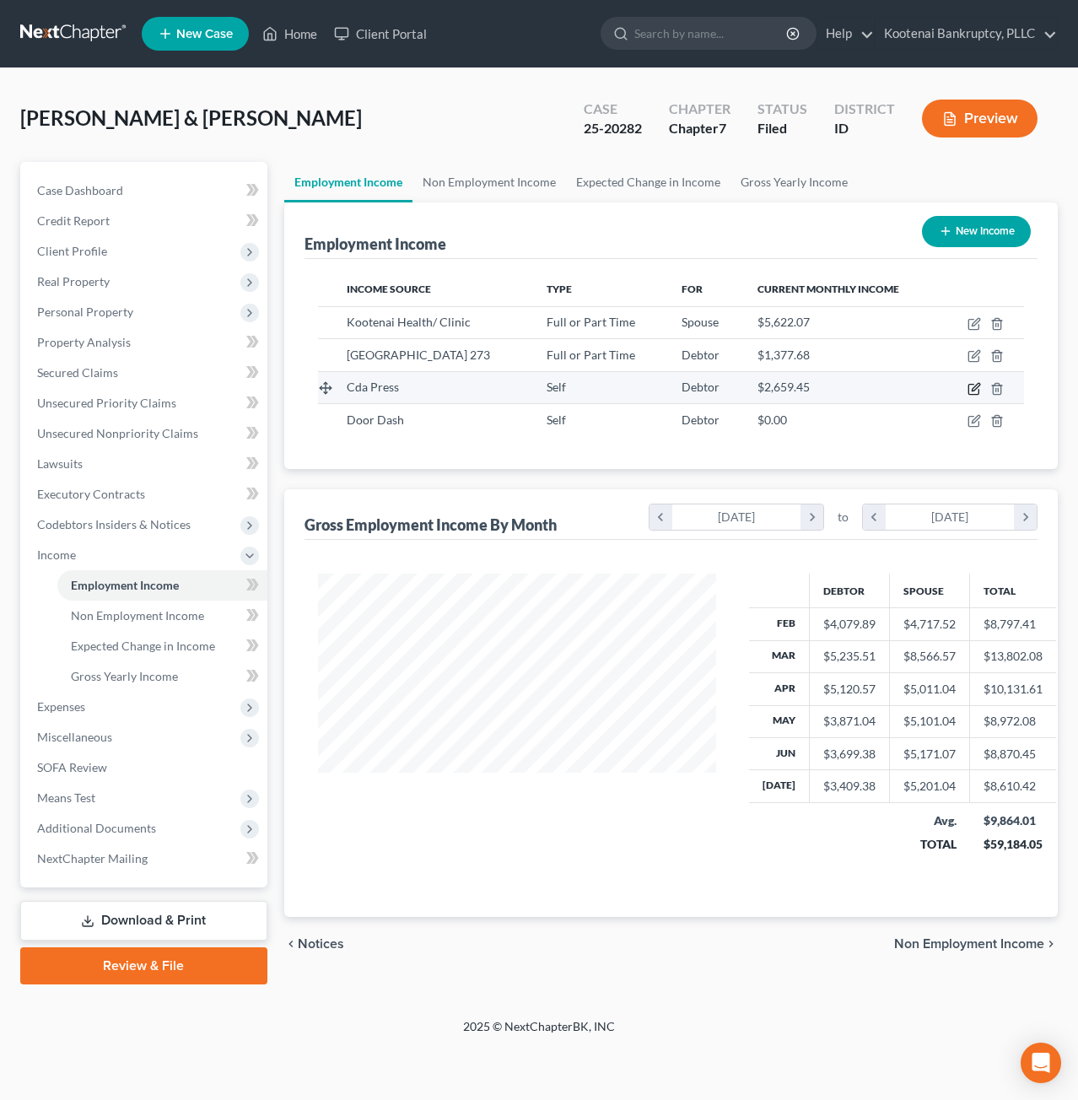
drag, startPoint x: 966, startPoint y: 388, endPoint x: 978, endPoint y: 385, distance: 12.3
click at [970, 387] on td at bounding box center [984, 387] width 82 height 32
click at [978, 385] on icon "button" at bounding box center [976, 387] width 8 height 8
select select "1"
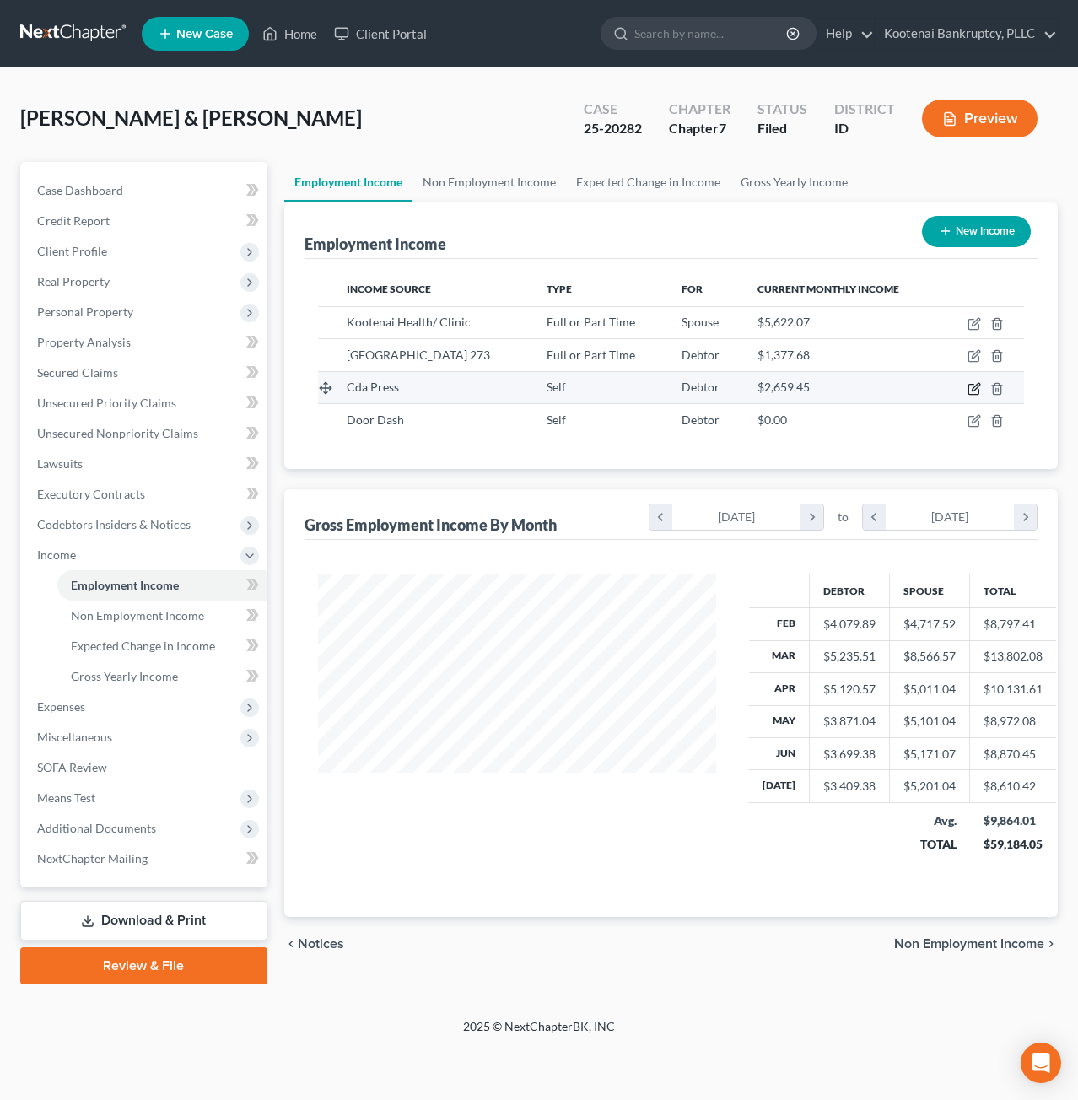
select select "3"
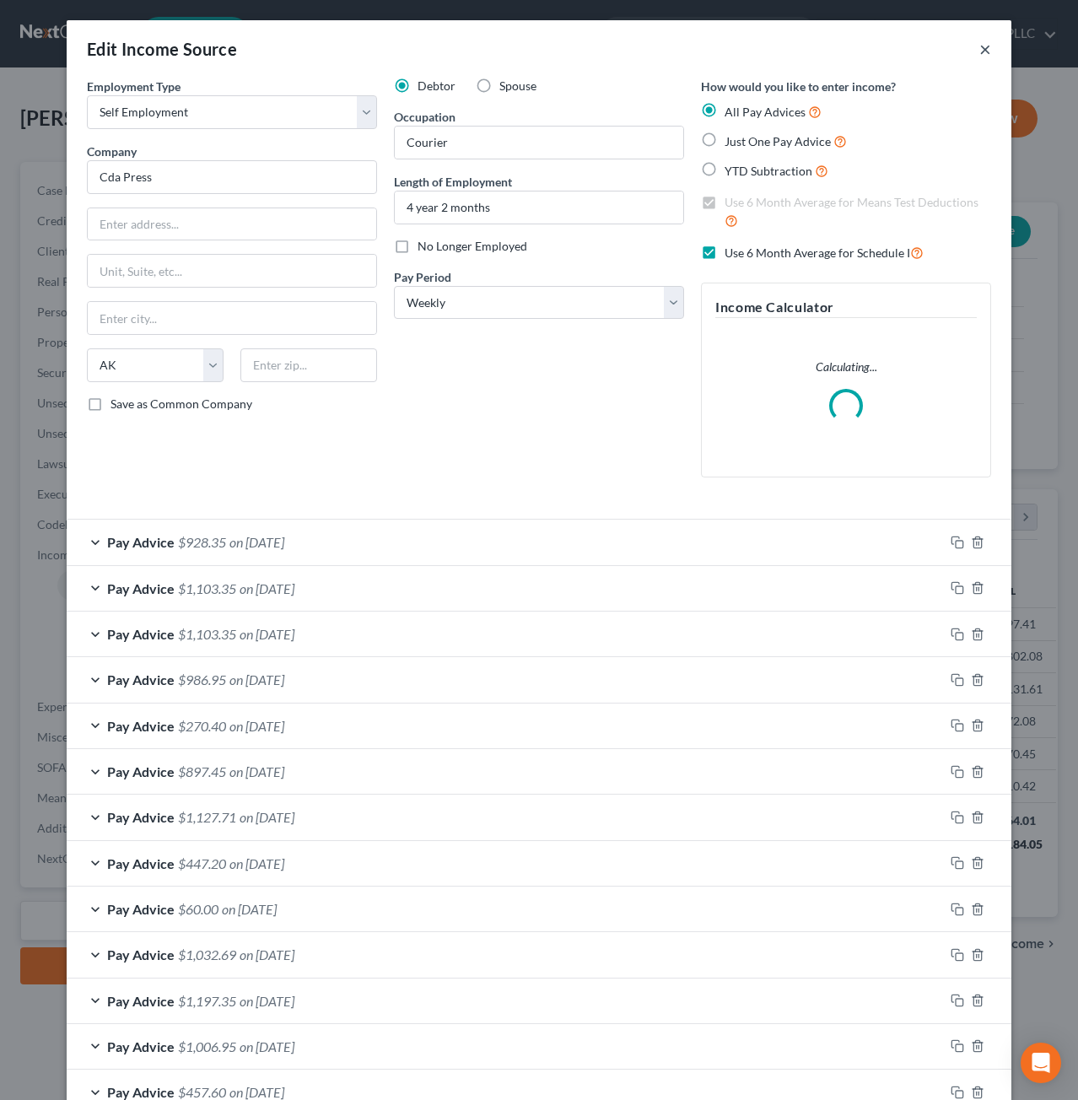
click at [980, 53] on button "×" at bounding box center [986, 49] width 12 height 20
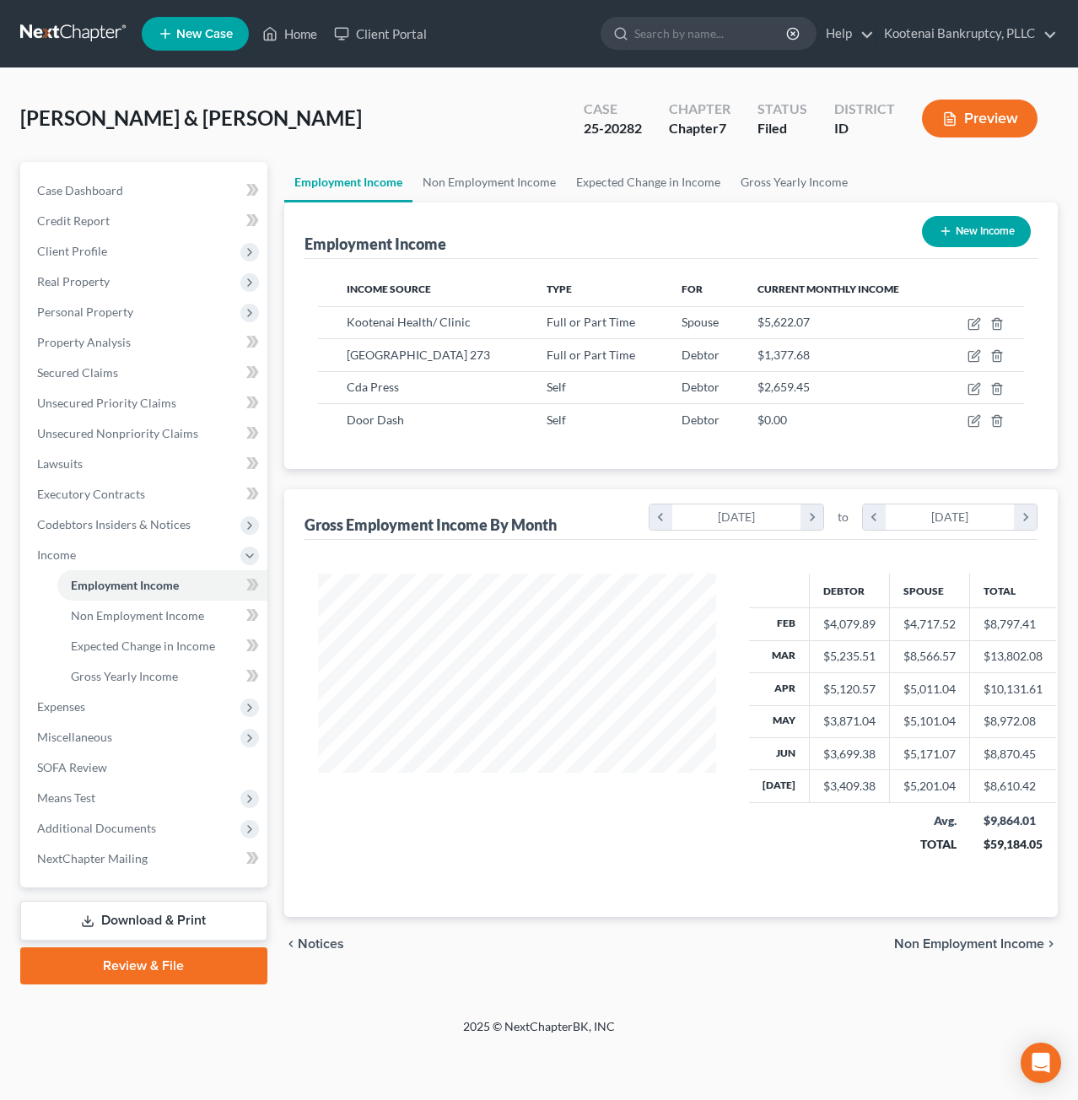
click at [970, 121] on button "Preview" at bounding box center [980, 119] width 116 height 38
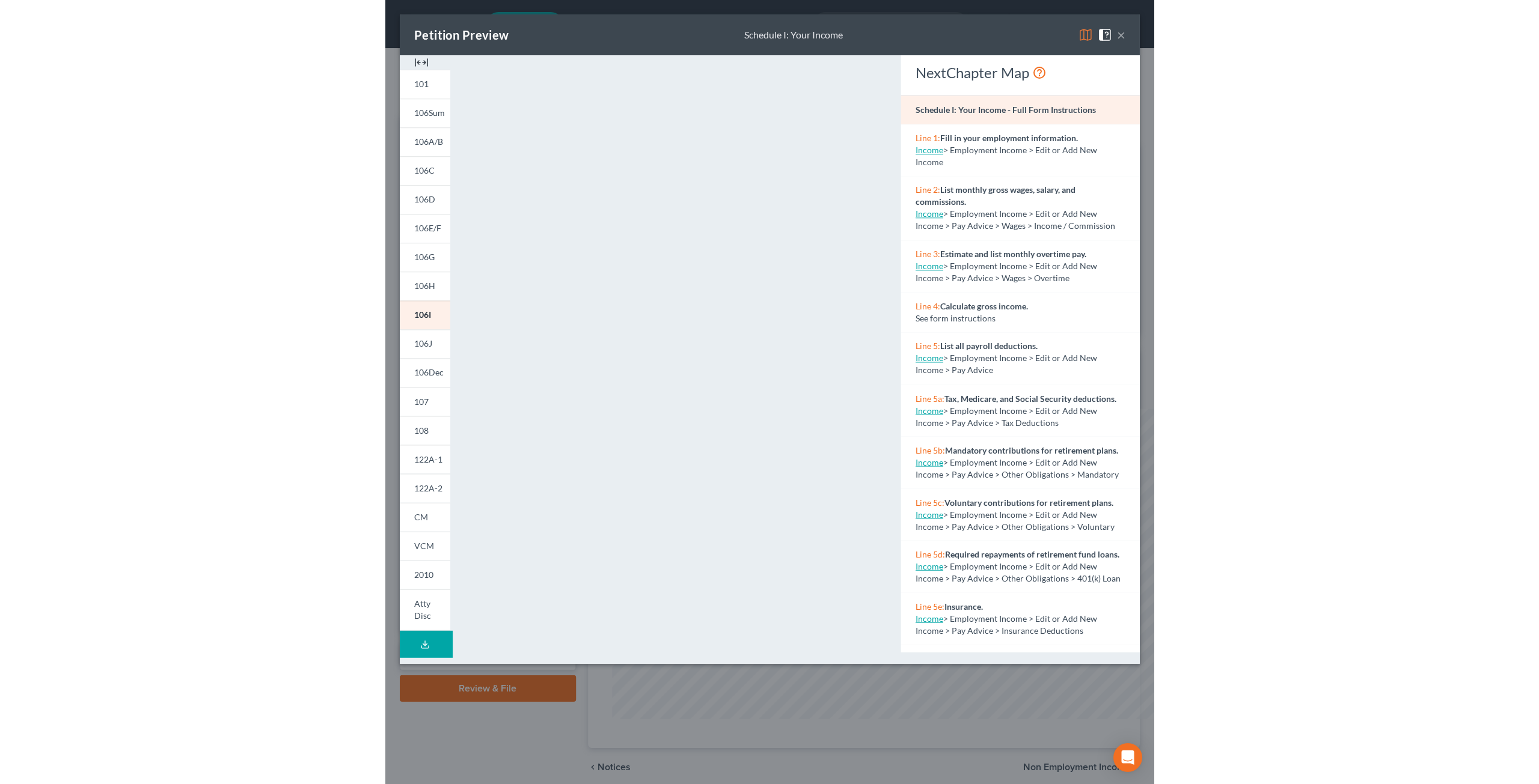
scroll to position [310, 645]
